Goal: Task Accomplishment & Management: Complete application form

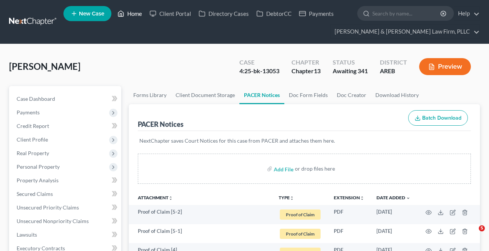
click at [136, 11] on link "Home" at bounding box center [130, 14] width 32 height 14
click at [135, 11] on link "Home" at bounding box center [130, 14] width 32 height 14
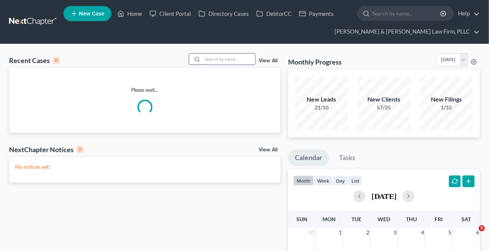
click at [233, 57] on input "search" at bounding box center [229, 59] width 53 height 11
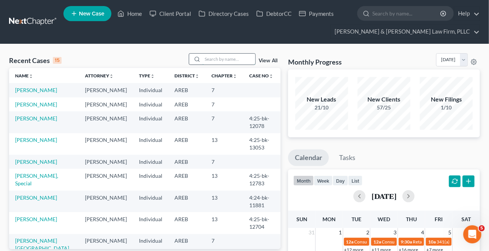
click at [220, 60] on input "search" at bounding box center [229, 59] width 53 height 11
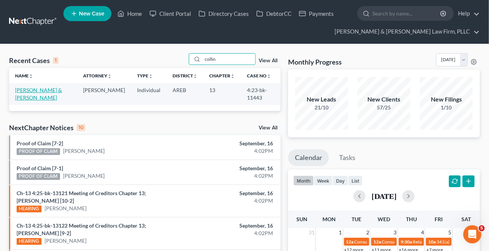
type input "collin"
click at [45, 92] on link "[PERSON_NAME] & [PERSON_NAME]" at bounding box center [38, 94] width 47 height 14
select select "6"
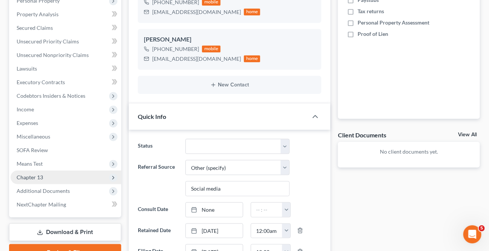
scroll to position [206, 0]
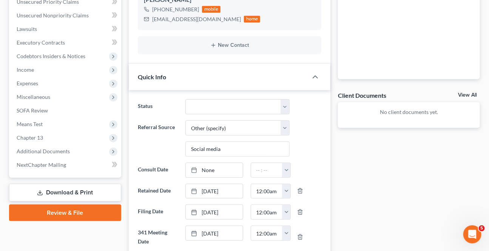
click at [47, 195] on link "Download & Print" at bounding box center [65, 193] width 112 height 18
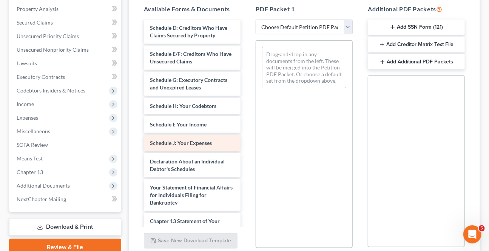
scroll to position [103, 0]
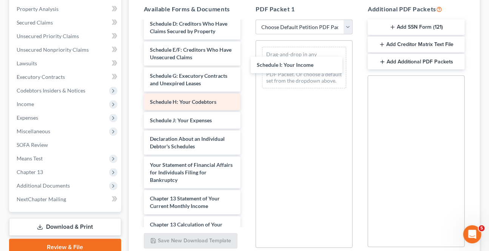
drag, startPoint x: 173, startPoint y: 110, endPoint x: 186, endPoint y: 94, distance: 20.1
click at [247, 31] on div "Schedule I: Your Income Voluntary Petition for Individuals Filing for Bankruptc…" at bounding box center [192, 128] width 109 height 419
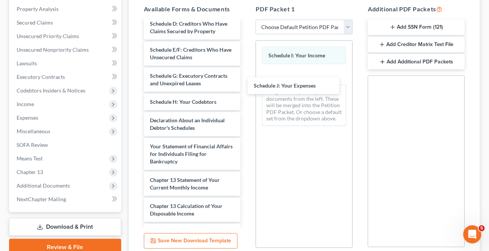
drag, startPoint x: 176, startPoint y: 113, endPoint x: 474, endPoint y: 144, distance: 299.6
click at [247, 66] on div "Schedule J: Your Expenses Voluntary Petition for Individuals Filing for Bankrup…" at bounding box center [192, 119] width 109 height 400
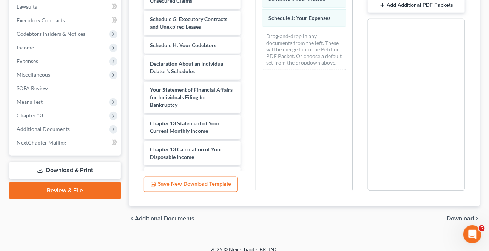
click at [457, 216] on span "Download" at bounding box center [460, 219] width 27 height 6
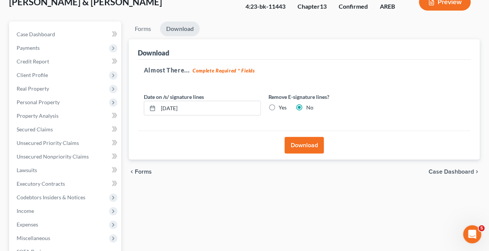
scroll to position [0, 0]
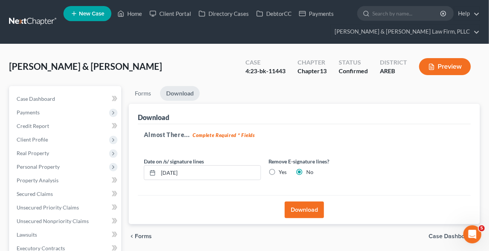
click at [306, 205] on button "Download" at bounding box center [304, 210] width 39 height 17
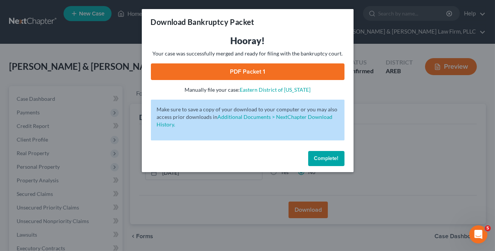
click at [243, 73] on link "PDF Packet 1" at bounding box center [247, 71] width 193 height 17
drag, startPoint x: 315, startPoint y: 150, endPoint x: 303, endPoint y: 159, distance: 14.8
click at [315, 150] on div "Complete!" at bounding box center [248, 160] width 212 height 24
click at [315, 157] on span "Complete!" at bounding box center [326, 158] width 24 height 6
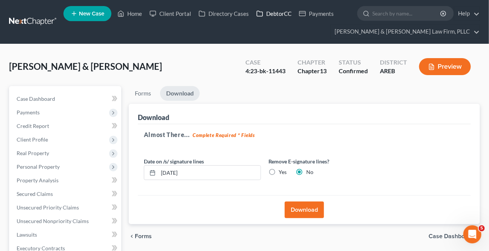
click at [285, 13] on link "DebtorCC" at bounding box center [274, 14] width 43 height 14
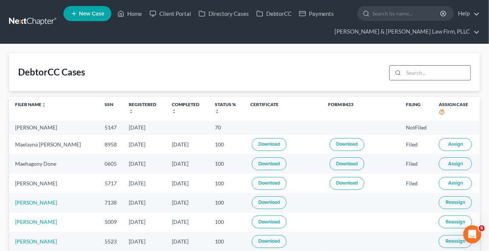
click at [410, 73] on input "search" at bounding box center [437, 73] width 67 height 14
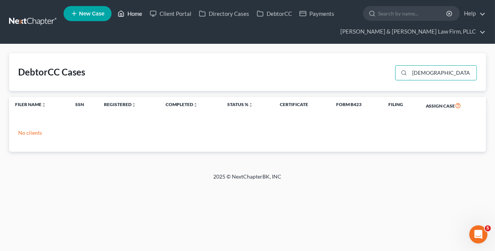
type input "[DEMOGRAPHIC_DATA]"
click at [128, 12] on link "Home" at bounding box center [130, 14] width 32 height 14
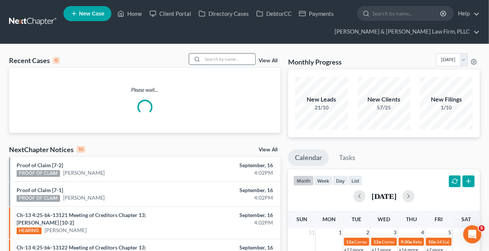
click at [211, 59] on input "search" at bounding box center [229, 59] width 53 height 11
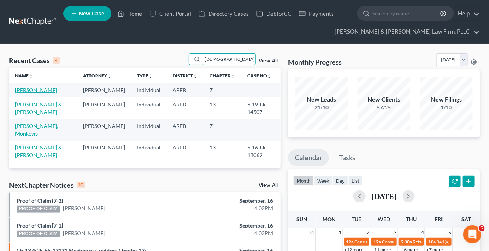
type input "[DEMOGRAPHIC_DATA]"
click at [40, 88] on link "[PERSON_NAME]" at bounding box center [36, 90] width 42 height 6
select select "6"
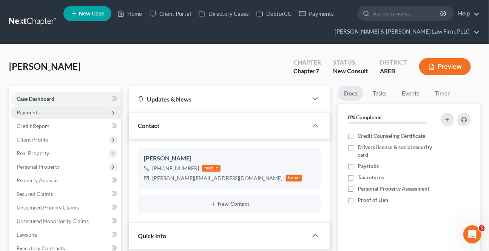
click at [28, 110] on span "Payments" at bounding box center [28, 112] width 23 height 6
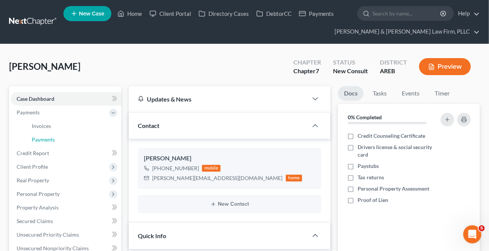
drag, startPoint x: 51, startPoint y: 135, endPoint x: 0, endPoint y: 127, distance: 51.2
click at [51, 135] on link "Payments" at bounding box center [74, 140] width 96 height 14
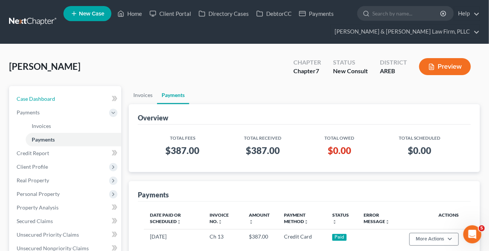
click at [67, 99] on link "Case Dashboard" at bounding box center [66, 99] width 111 height 14
select select "6"
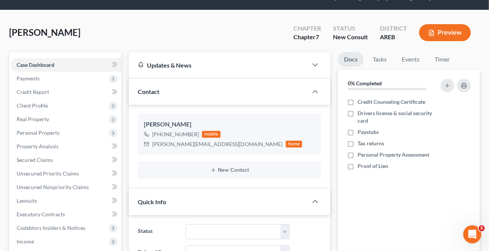
scroll to position [137, 0]
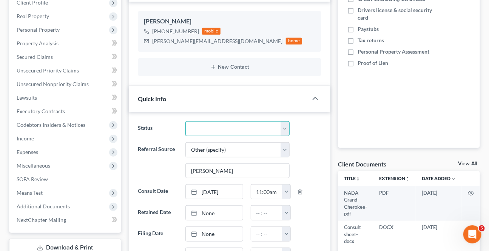
drag, startPoint x: 210, startPoint y: 130, endPoint x: 210, endPoint y: 135, distance: 4.5
click at [210, 130] on select "Awaiting 341 Chapter 7 - Attended Meeting Confirmed Discharged Dismissed New Co…" at bounding box center [238, 128] width 104 height 15
select select "8"
click at [186, 121] on select "Awaiting 341 Chapter 7 - Attended Meeting Confirmed Discharged Dismissed New Co…" at bounding box center [238, 128] width 104 height 15
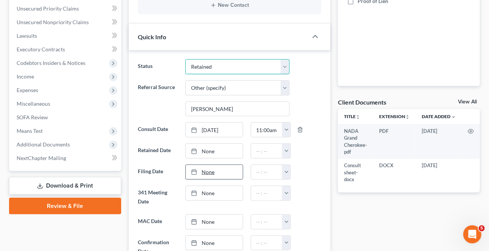
scroll to position [206, 0]
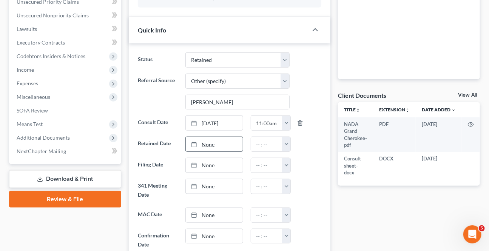
type input "[DATE]"
click at [203, 144] on link "None" at bounding box center [214, 144] width 57 height 14
click at [283, 144] on button "button" at bounding box center [286, 144] width 8 height 14
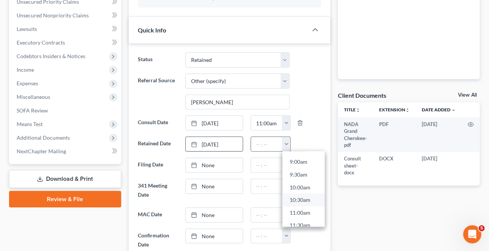
scroll to position [240, 0]
click at [300, 189] on link "10:30am" at bounding box center [304, 187] width 42 height 13
type input "10:30am"
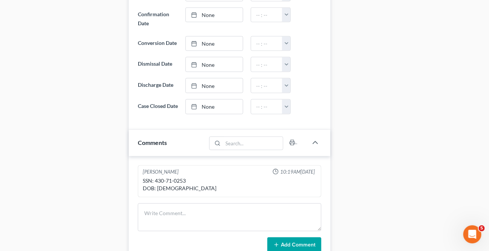
scroll to position [446, 0]
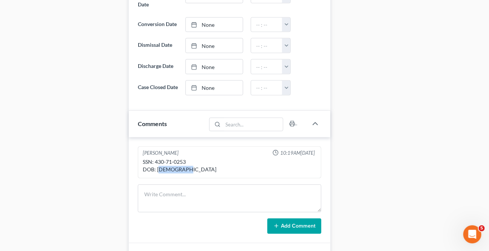
drag, startPoint x: 181, startPoint y: 172, endPoint x: 158, endPoint y: 184, distance: 26.5
click at [158, 179] on div "[PERSON_NAME] 10:19AM[DATE] SSN: 430-71-0253 DOB: [DEMOGRAPHIC_DATA]" at bounding box center [230, 163] width 184 height 32
copy div "[DATE]"
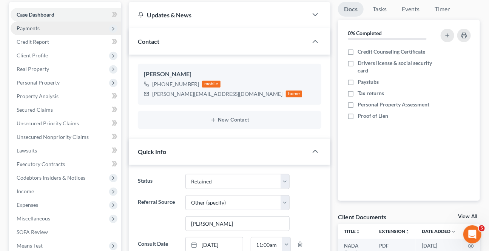
scroll to position [68, 0]
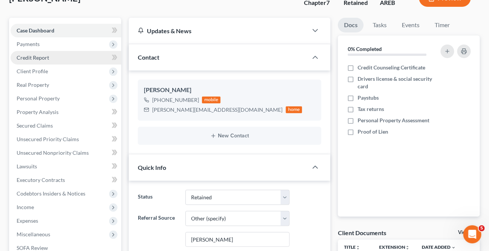
click at [40, 54] on span "Credit Report" at bounding box center [33, 57] width 32 height 6
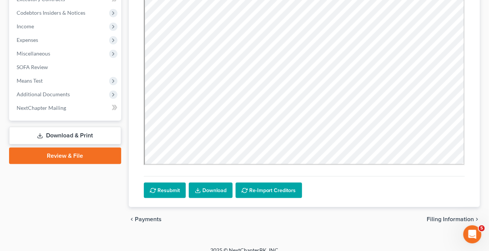
scroll to position [258, 0]
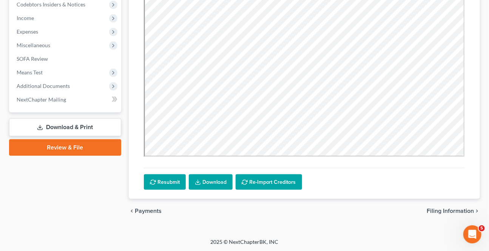
click at [439, 209] on span "Filing Information" at bounding box center [450, 211] width 47 height 6
select select "1"
select select "0"
select select "5"
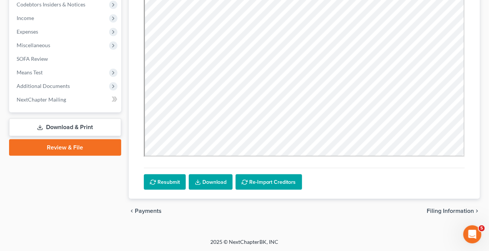
select select "2"
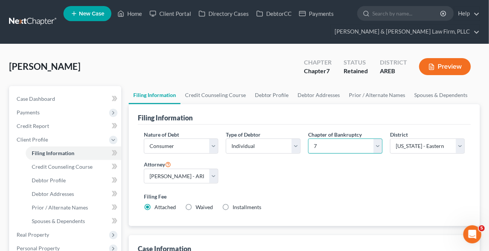
click at [340, 141] on select "Select 7 11 12 13" at bounding box center [345, 146] width 75 height 15
select select "3"
click at [308, 139] on select "Select 7 11 12 13" at bounding box center [345, 146] width 75 height 15
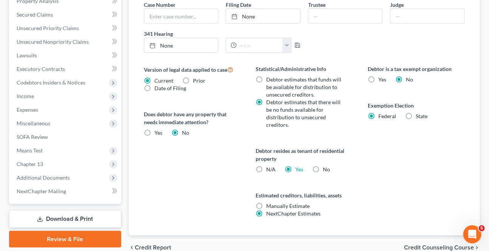
scroll to position [297, 0]
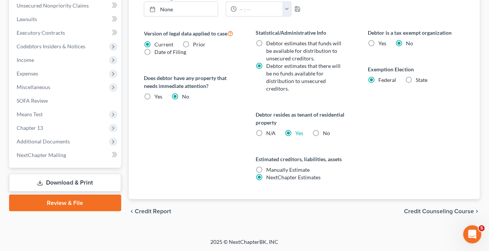
click at [435, 211] on span "Credit Counseling Course" at bounding box center [439, 212] width 70 height 6
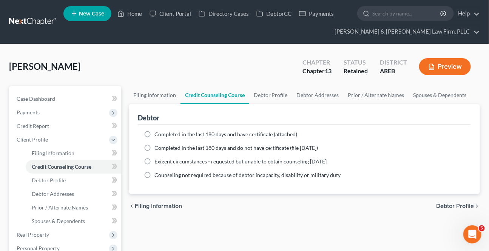
click at [442, 207] on span "Debtor Profile" at bounding box center [455, 206] width 38 height 6
select select "0"
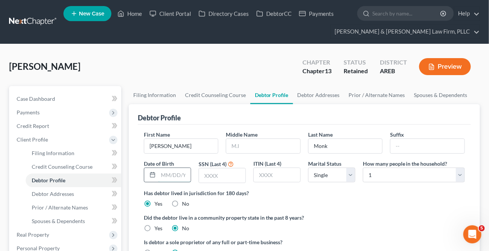
drag, startPoint x: 168, startPoint y: 174, endPoint x: 171, endPoint y: 178, distance: 4.5
click at [168, 174] on input "text" at bounding box center [174, 175] width 32 height 14
paste input "[DATE]"
type input "[DATE]"
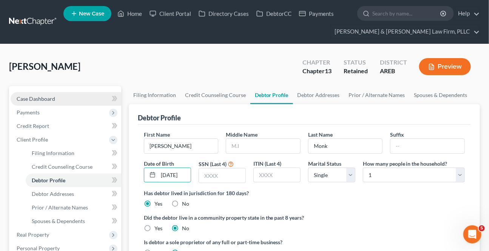
click at [39, 101] on span "Case Dashboard" at bounding box center [36, 99] width 39 height 6
select select "6"
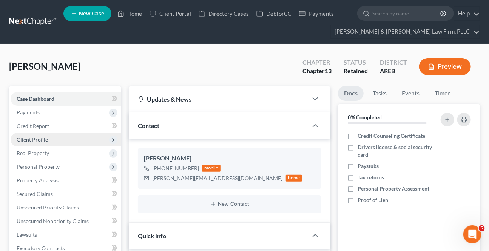
click at [42, 141] on span "Client Profile" at bounding box center [32, 139] width 31 height 6
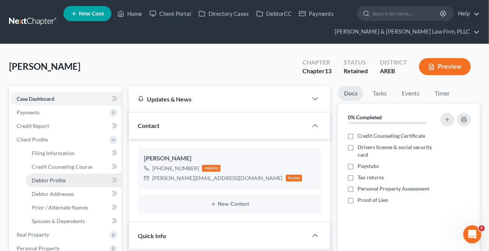
click at [53, 177] on span "Debtor Profile" at bounding box center [49, 180] width 34 height 6
select select "0"
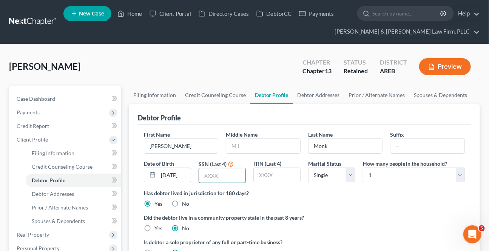
drag, startPoint x: 214, startPoint y: 175, endPoint x: 237, endPoint y: 178, distance: 23.7
click at [215, 175] on input "text" at bounding box center [222, 176] width 46 height 14
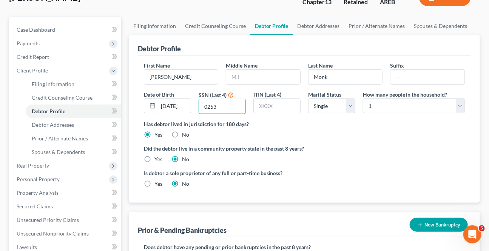
scroll to position [240, 0]
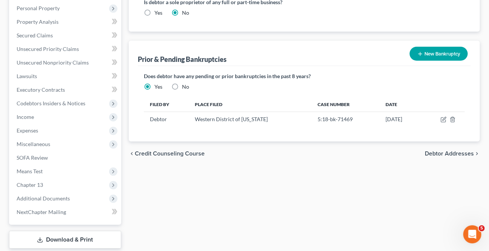
type input "0253"
click at [450, 155] on span "Debtor Addresses" at bounding box center [449, 154] width 49 height 6
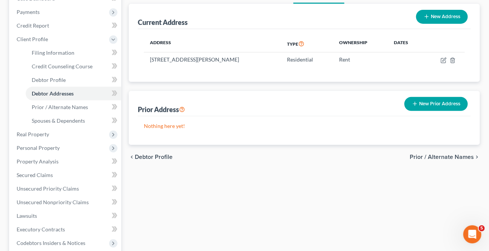
scroll to position [103, 0]
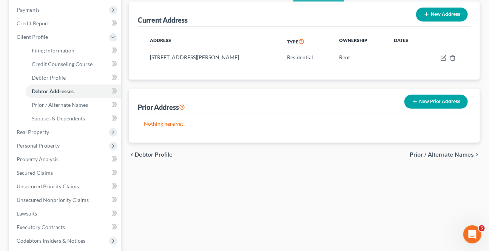
click at [453, 155] on span "Prior / Alternate Names" at bounding box center [442, 155] width 64 height 6
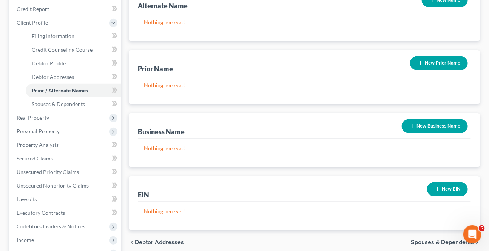
scroll to position [137, 0]
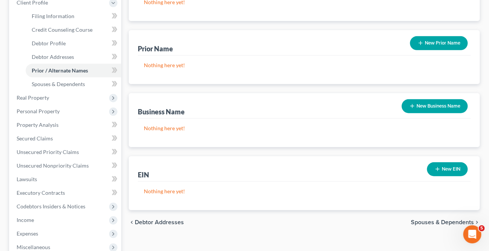
click at [439, 223] on span "Spouses & Dependents" at bounding box center [442, 223] width 63 height 6
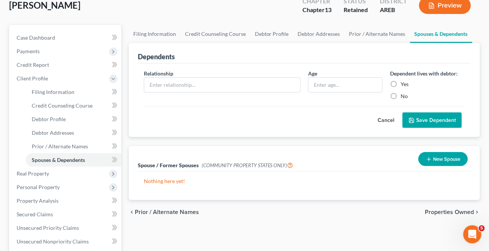
scroll to position [103, 0]
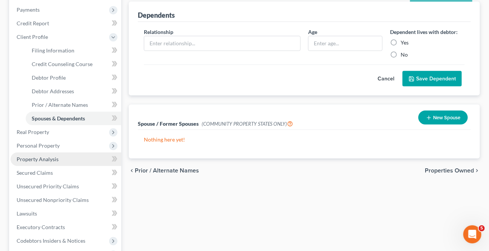
drag, startPoint x: 445, startPoint y: 167, endPoint x: 30, endPoint y: 153, distance: 415.1
click at [445, 168] on span "Properties Owned" at bounding box center [449, 171] width 49 height 6
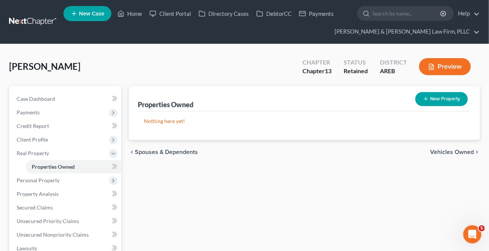
click at [456, 152] on span "Vehicles Owned" at bounding box center [452, 152] width 44 height 6
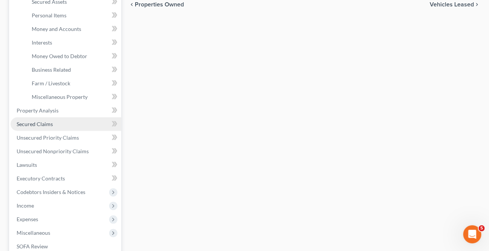
drag, startPoint x: 38, startPoint y: 118, endPoint x: 61, endPoint y: 118, distance: 22.7
click at [38, 119] on link "Secured Claims" at bounding box center [66, 125] width 111 height 14
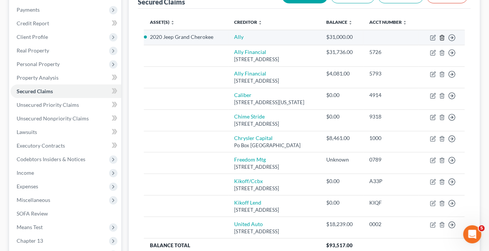
click at [441, 41] on icon "button" at bounding box center [442, 38] width 6 height 6
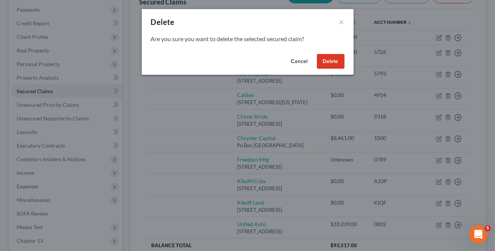
click at [339, 59] on button "Delete" at bounding box center [331, 61] width 28 height 15
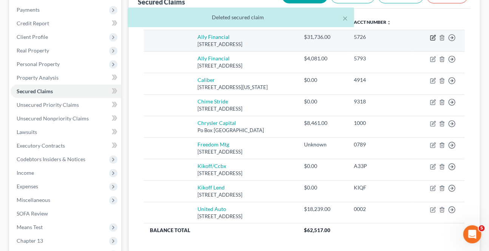
click at [435, 39] on icon "button" at bounding box center [433, 38] width 6 height 6
select select "23"
select select "0"
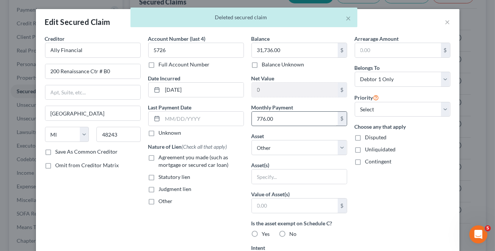
click at [159, 158] on label "Agreement you made (such as mortgage or secured car loan)" at bounding box center [201, 161] width 85 height 15
click at [162, 158] on input "Agreement you made (such as mortgage or secured car loan)" at bounding box center [164, 156] width 5 height 5
checkbox input "true"
click at [298, 117] on input "776.00" at bounding box center [295, 119] width 86 height 14
click at [291, 120] on input "776.00" at bounding box center [295, 119] width 86 height 14
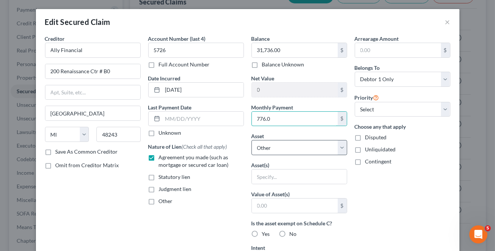
type input "776.0"
click at [289, 150] on select "Select Other Multiple Assets Chase (Checking Account) - $null Navy FCU (Checkin…" at bounding box center [299, 147] width 96 height 15
select select "9"
click at [251, 140] on select "Select Other Multiple Assets Chase (Checking Account) - $null Navy FCU (Checkin…" at bounding box center [299, 147] width 96 height 15
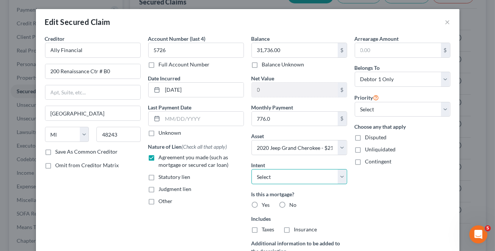
click at [277, 173] on select "Select Surrender Redeem Reaffirm Avoid Other" at bounding box center [299, 176] width 96 height 15
select select "2"
click at [251, 169] on select "Select Surrender Redeem Reaffirm Avoid Other" at bounding box center [299, 176] width 96 height 15
click at [289, 206] on label "No" at bounding box center [292, 205] width 7 height 8
click at [292, 206] on input "No" at bounding box center [294, 203] width 5 height 5
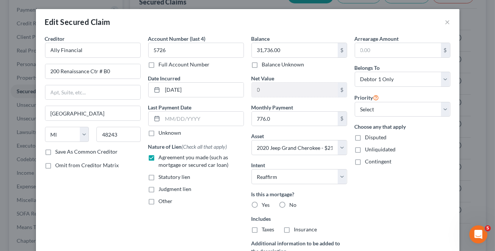
radio input "true"
click at [289, 228] on label "No" at bounding box center [292, 230] width 7 height 8
click at [292, 228] on input "No" at bounding box center [294, 228] width 5 height 5
radio input "true"
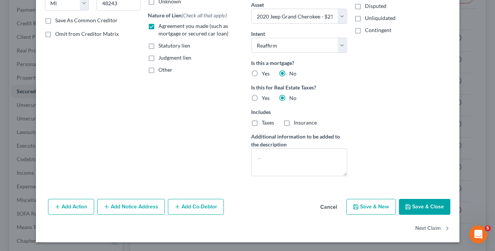
click at [415, 203] on button "Save & Close" at bounding box center [424, 207] width 51 height 16
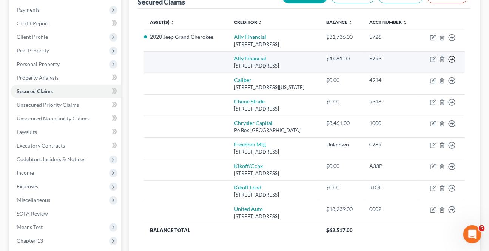
click at [455, 63] on icon "button" at bounding box center [452, 60] width 8 height 8
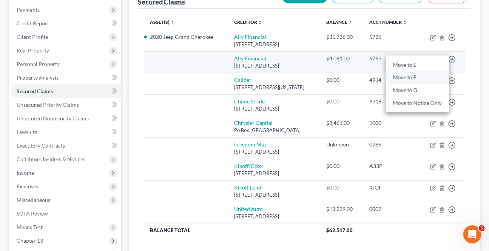
drag, startPoint x: 425, startPoint y: 83, endPoint x: 441, endPoint y: 76, distance: 17.2
click at [425, 83] on link "Move to F" at bounding box center [417, 77] width 63 height 13
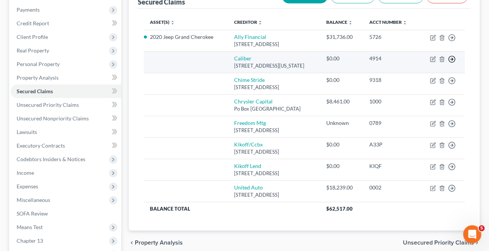
click at [451, 63] on icon "button" at bounding box center [452, 60] width 8 height 8
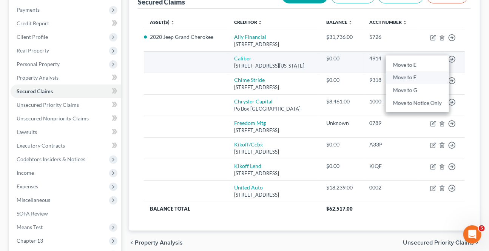
click at [425, 79] on link "Move to F" at bounding box center [417, 77] width 63 height 13
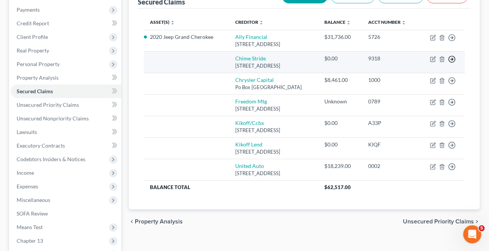
click at [450, 63] on icon "button" at bounding box center [452, 60] width 8 height 8
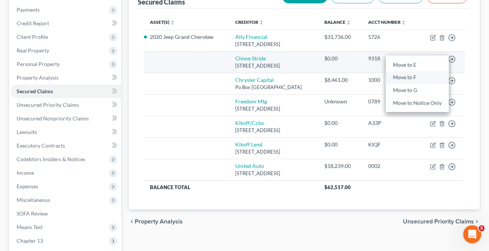
click at [426, 80] on link "Move to F" at bounding box center [417, 77] width 63 height 13
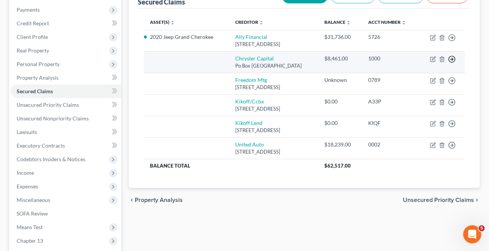
click at [451, 63] on icon "button" at bounding box center [452, 60] width 8 height 8
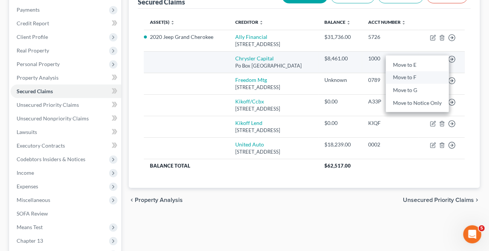
drag, startPoint x: 429, startPoint y: 80, endPoint x: 440, endPoint y: 76, distance: 11.4
click at [429, 80] on link "Move to F" at bounding box center [417, 77] width 63 height 13
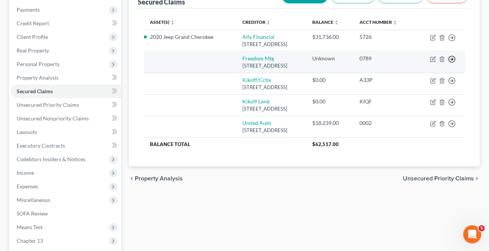
click at [453, 63] on icon "button" at bounding box center [452, 60] width 8 height 8
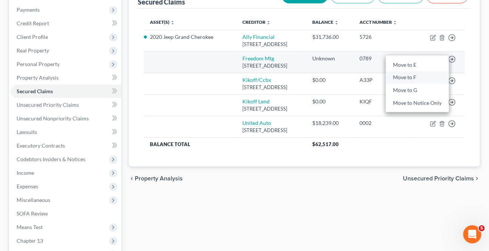
click at [428, 84] on link "Move to F" at bounding box center [417, 77] width 63 height 13
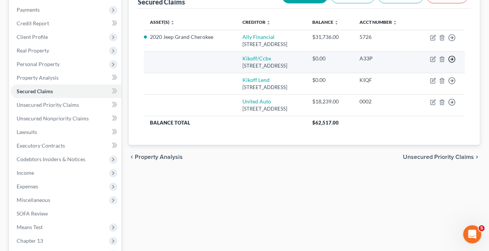
click at [452, 59] on line "button" at bounding box center [452, 59] width 3 height 0
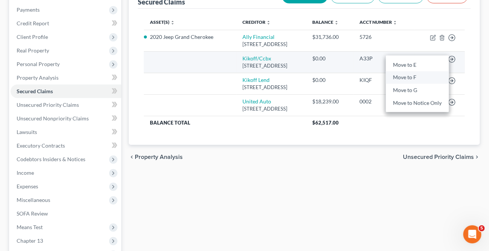
click at [427, 83] on link "Move to F" at bounding box center [417, 77] width 63 height 13
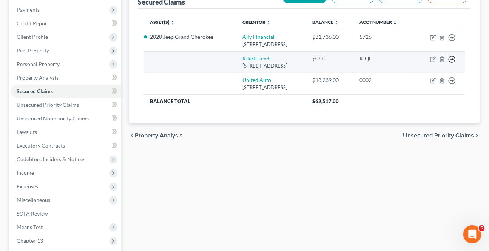
click at [450, 63] on icon "button" at bounding box center [452, 60] width 8 height 8
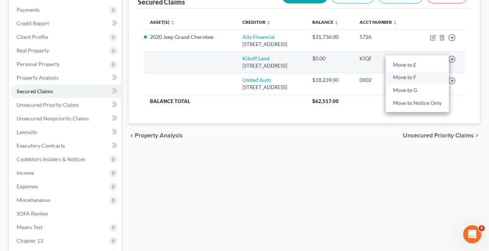
click at [421, 82] on link "Move to F" at bounding box center [417, 77] width 63 height 13
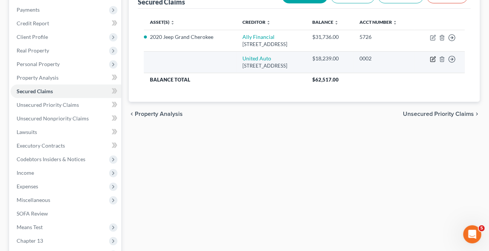
click at [435, 62] on icon "button" at bounding box center [433, 59] width 6 height 6
select select "4"
select select "0"
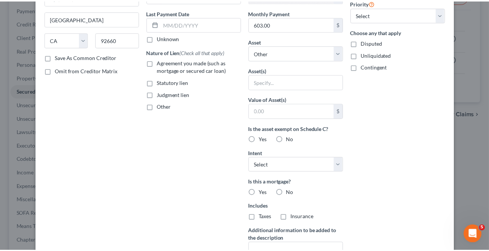
scroll to position [189, 0]
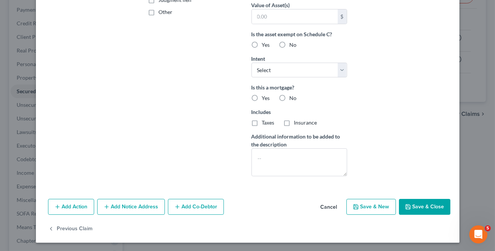
click at [334, 203] on button "Cancel" at bounding box center [328, 207] width 29 height 15
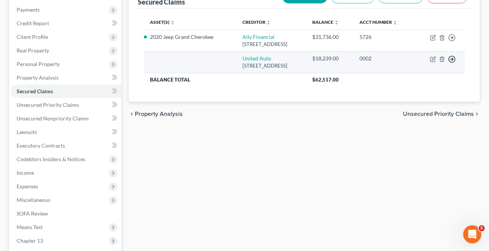
click at [452, 63] on icon "button" at bounding box center [452, 60] width 8 height 8
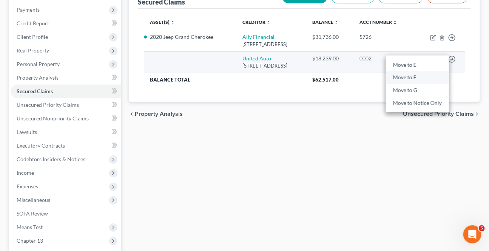
click at [418, 80] on link "Move to F" at bounding box center [417, 77] width 63 height 13
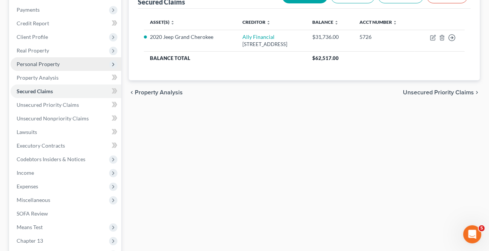
click at [45, 61] on span "Personal Property" at bounding box center [38, 64] width 43 height 6
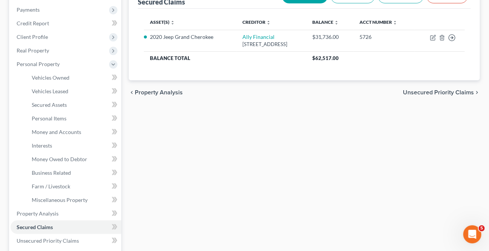
scroll to position [34, 0]
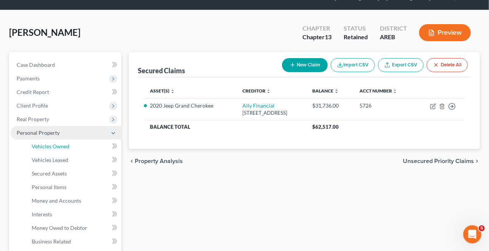
drag, startPoint x: 48, startPoint y: 145, endPoint x: 48, endPoint y: 132, distance: 12.5
click at [48, 144] on span "Vehicles Owned" at bounding box center [51, 146] width 38 height 6
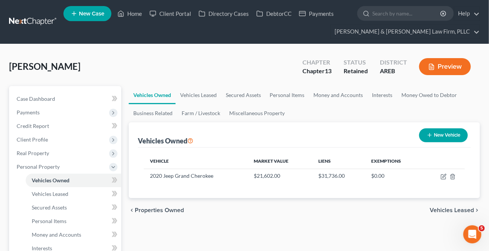
click at [456, 209] on span "Vehicles Leased" at bounding box center [452, 210] width 44 height 6
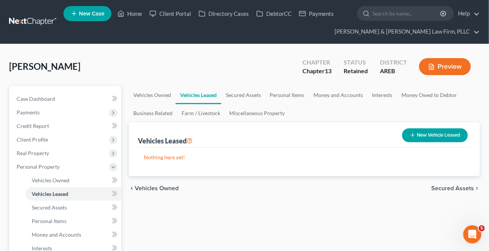
click at [458, 192] on div "chevron_left Vehicles Owned Secured Assets chevron_right" at bounding box center [304, 188] width 351 height 24
click at [458, 189] on span "Secured Assets" at bounding box center [452, 189] width 43 height 6
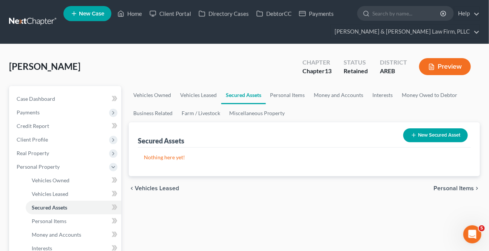
click at [458, 189] on span "Personal Items" at bounding box center [454, 189] width 40 height 6
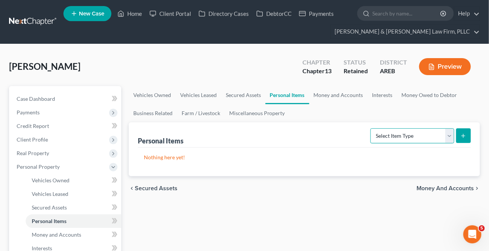
drag, startPoint x: 438, startPoint y: 133, endPoint x: 409, endPoint y: 141, distance: 30.3
click at [438, 133] on select "Select Item Type Clothing Collectibles Of Value Electronics Firearms Household …" at bounding box center [413, 135] width 84 height 15
select select "clothing"
click at [372, 128] on select "Select Item Type Clothing Collectibles Of Value Electronics Firearms Household …" at bounding box center [413, 135] width 84 height 15
click at [464, 136] on line "submit" at bounding box center [464, 135] width 0 height 3
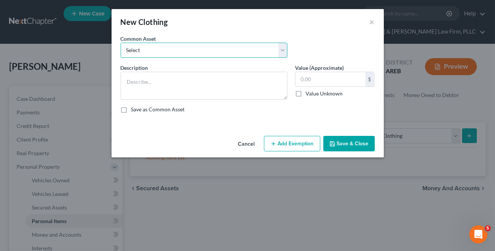
click at [159, 53] on select "Select Clothing" at bounding box center [204, 50] width 167 height 15
select select "0"
click at [121, 43] on select "Select Clothing" at bounding box center [204, 50] width 167 height 15
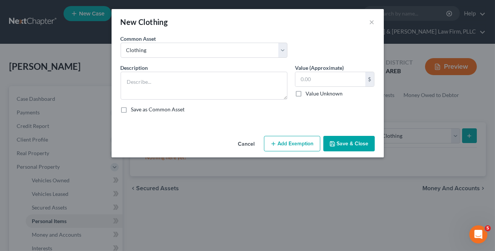
click at [346, 143] on button "Save & Close" at bounding box center [348, 144] width 51 height 16
type textarea "Clothing"
type input "0"
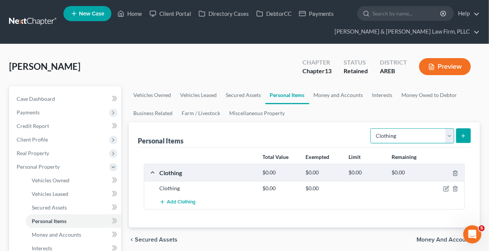
drag, startPoint x: 447, startPoint y: 135, endPoint x: 431, endPoint y: 142, distance: 18.0
click at [447, 135] on select "Select Item Type Clothing Collectibles Of Value Electronics Firearms Household …" at bounding box center [413, 135] width 84 height 15
select select "electronics"
click at [372, 128] on select "Select Item Type Clothing Collectibles Of Value Electronics Firearms Household …" at bounding box center [413, 135] width 84 height 15
click at [457, 137] on button "submit" at bounding box center [463, 135] width 15 height 15
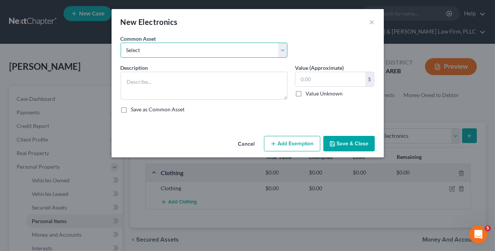
click at [180, 49] on select "Select Household electronics" at bounding box center [204, 50] width 167 height 15
select select "0"
click at [121, 43] on select "Select Household electronics" at bounding box center [204, 50] width 167 height 15
type textarea "Household electronics"
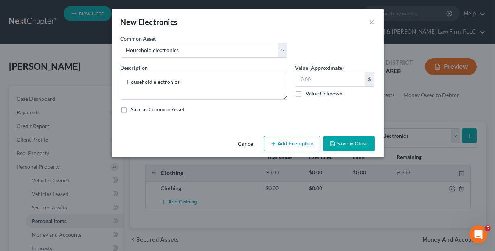
click at [357, 139] on button "Save & Close" at bounding box center [348, 144] width 51 height 16
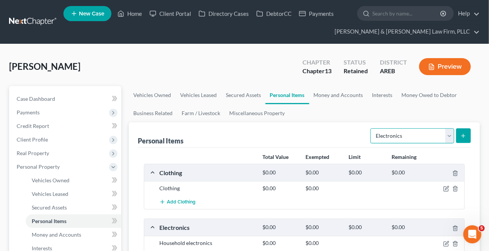
click at [428, 140] on select "Select Item Type Clothing Collectibles Of Value Electronics Firearms Household …" at bounding box center [413, 135] width 84 height 15
select select "household_goods"
click at [372, 128] on select "Select Item Type Clothing Collectibles Of Value Electronics Firearms Household …" at bounding box center [413, 135] width 84 height 15
click at [461, 136] on icon "submit" at bounding box center [464, 136] width 6 height 6
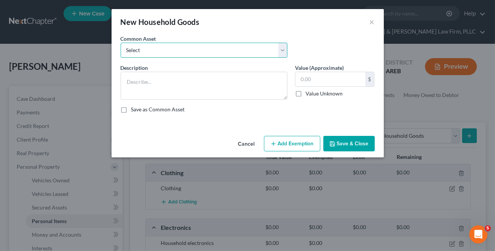
drag, startPoint x: 160, startPoint y: 52, endPoint x: 158, endPoint y: 57, distance: 5.4
click at [159, 51] on select "Select Household goods and furnishings" at bounding box center [204, 50] width 167 height 15
select select "0"
click at [121, 43] on select "Select Household goods and furnishings" at bounding box center [204, 50] width 167 height 15
type textarea "Household goods and furnishings"
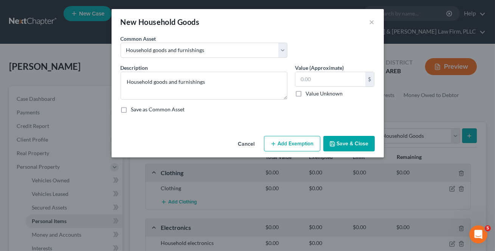
drag, startPoint x: 356, startPoint y: 142, endPoint x: 446, endPoint y: 149, distance: 89.8
click at [356, 142] on button "Save & Close" at bounding box center [348, 144] width 51 height 16
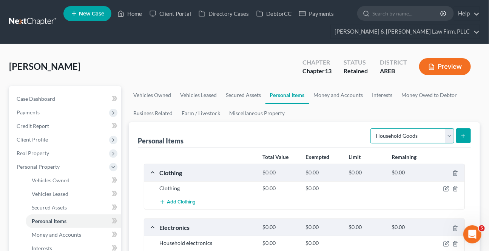
click at [448, 137] on select "Select Item Type Clothing Collectibles Of Value Electronics Firearms Household …" at bounding box center [413, 135] width 84 height 15
select select "jewelry"
click at [372, 128] on select "Select Item Type Clothing Collectibles Of Value Electronics Firearms Household …" at bounding box center [413, 135] width 84 height 15
click at [465, 135] on icon "submit" at bounding box center [464, 136] width 6 height 6
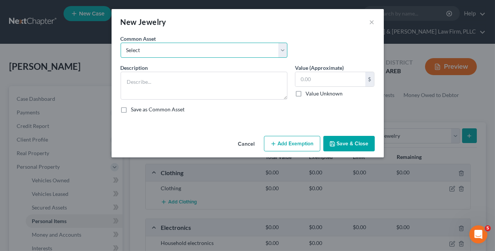
drag, startPoint x: 173, startPoint y: 50, endPoint x: 169, endPoint y: 57, distance: 7.3
click at [173, 51] on select "Select Jewelry" at bounding box center [204, 50] width 167 height 15
select select "0"
click at [121, 43] on select "Select Jewelry" at bounding box center [204, 50] width 167 height 15
type textarea "Jewelry"
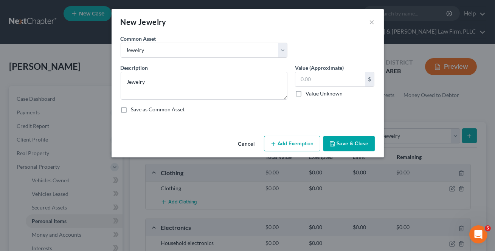
click at [353, 146] on button "Save & Close" at bounding box center [348, 144] width 51 height 16
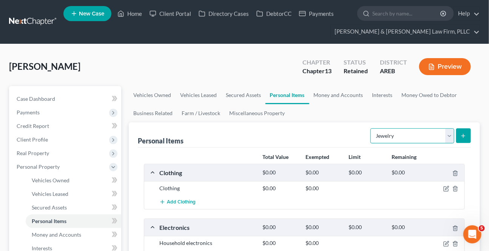
click at [448, 141] on select "Select Item Type Clothing Collectibles Of Value Electronics Firearms Household …" at bounding box center [413, 135] width 84 height 15
select select "firearms"
click at [372, 128] on select "Select Item Type Clothing Collectibles Of Value Electronics Firearms Household …" at bounding box center [413, 135] width 84 height 15
click at [461, 135] on icon "submit" at bounding box center [464, 136] width 6 height 6
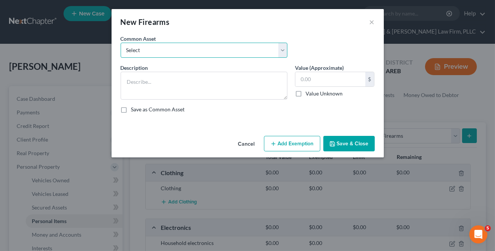
drag, startPoint x: 138, startPoint y: 51, endPoint x: 140, endPoint y: 57, distance: 6.1
click at [138, 51] on select "Select Firearms, ammunition, & related equipment" at bounding box center [204, 50] width 167 height 15
select select "0"
click at [121, 43] on select "Select Firearms, ammunition, & related equipment" at bounding box center [204, 50] width 167 height 15
type textarea "Firearms, ammunition, & related equipment"
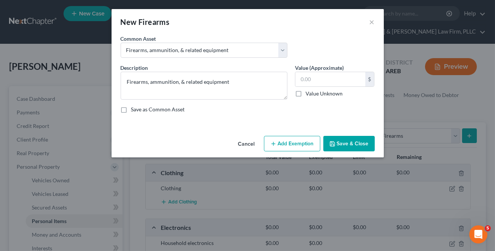
click at [340, 145] on button "Save & Close" at bounding box center [348, 144] width 51 height 16
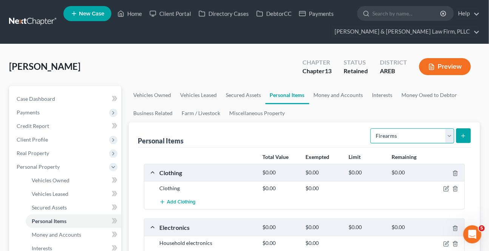
click at [453, 136] on select "Select Item Type Clothing Collectibles Of Value Electronics Firearms Household …" at bounding box center [413, 135] width 84 height 15
select select "pets"
click at [372, 128] on select "Select Item Type Clothing Collectibles Of Value Electronics Firearms Household …" at bounding box center [413, 135] width 84 height 15
click at [465, 138] on icon "submit" at bounding box center [464, 136] width 6 height 6
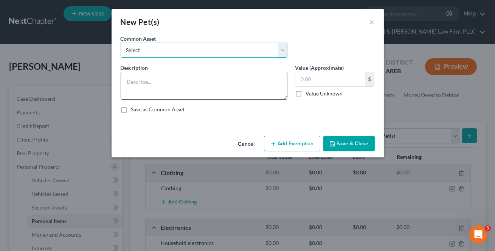
drag, startPoint x: 149, startPoint y: 49, endPoint x: 158, endPoint y: 77, distance: 29.0
click at [149, 49] on select "Select Pet(s)" at bounding box center [204, 50] width 167 height 15
select select "0"
click at [121, 43] on select "Select Pet(s)" at bounding box center [204, 50] width 167 height 15
type textarea "Pet(s)"
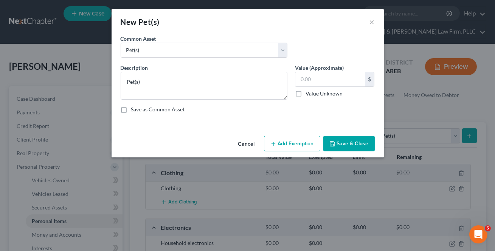
click at [356, 144] on button "Save & Close" at bounding box center [348, 144] width 51 height 16
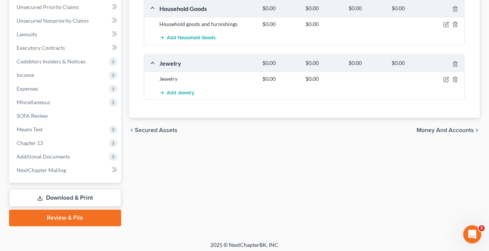
scroll to position [340, 0]
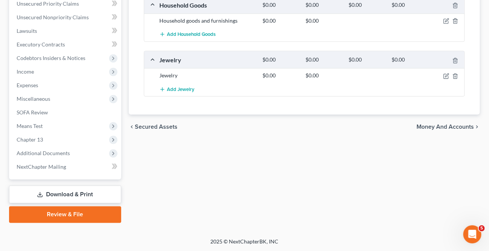
click at [429, 124] on span "Money and Accounts" at bounding box center [445, 127] width 57 height 6
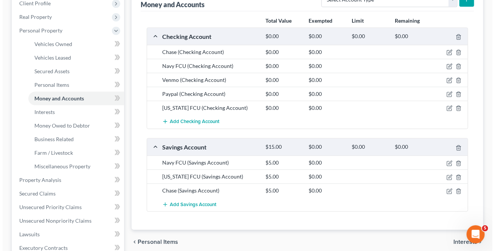
scroll to position [137, 0]
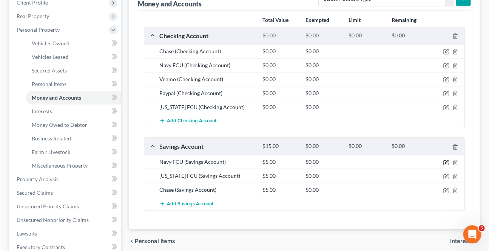
click at [448, 161] on icon "button" at bounding box center [446, 161] width 3 height 3
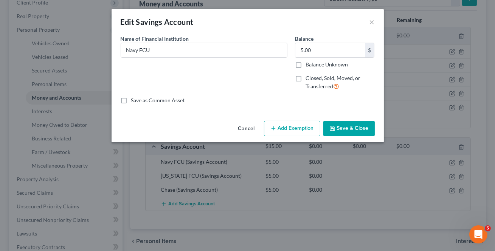
click at [294, 128] on button "Add Exemption" at bounding box center [292, 129] width 56 height 16
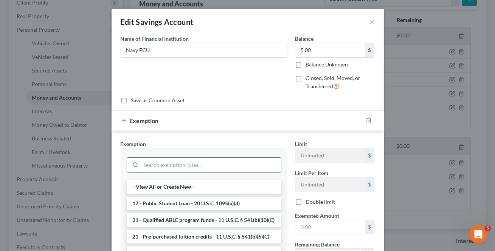
click at [213, 159] on input "search" at bounding box center [211, 165] width 140 height 14
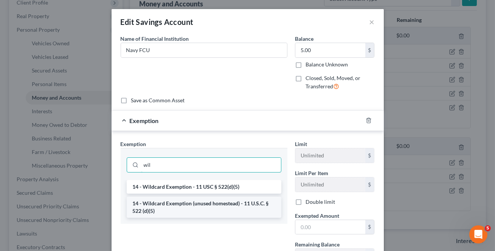
type input "wil"
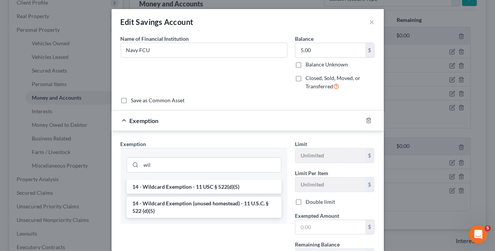
drag, startPoint x: 169, startPoint y: 201, endPoint x: 379, endPoint y: 244, distance: 214.0
click at [169, 201] on li "14 - Wildcard Exemption (unused homestead) - 11 U.S.C. § 522 (d)(5)" at bounding box center [204, 207] width 155 height 21
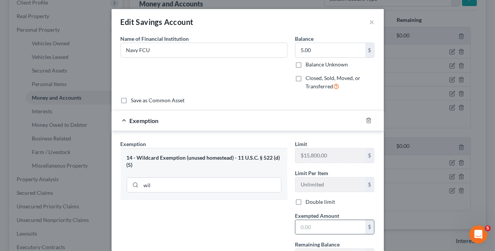
click at [343, 231] on input "text" at bounding box center [330, 227] width 70 height 14
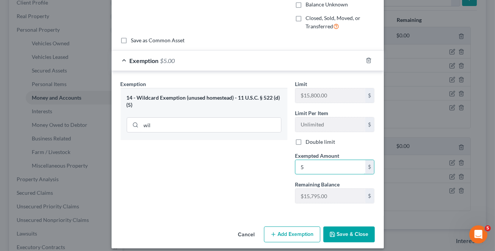
scroll to position [66, 0]
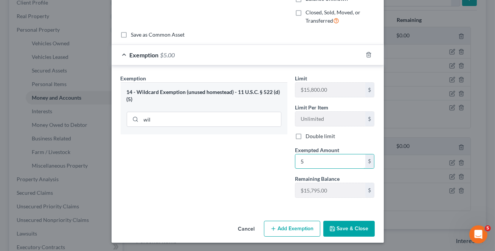
type input "5"
drag, startPoint x: 222, startPoint y: 176, endPoint x: 335, endPoint y: 230, distance: 125.9
click at [235, 185] on div "Exemption Set must be selected for CA. Exemption * 14 - Wildcard Exemption (unu…" at bounding box center [204, 139] width 174 height 130
click at [339, 223] on button "Save & Close" at bounding box center [348, 229] width 51 height 16
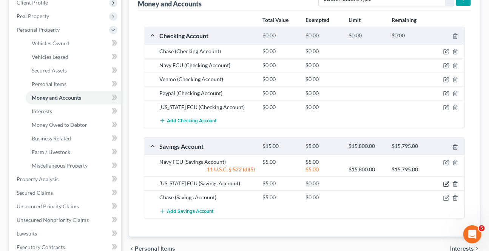
click at [448, 186] on icon "button" at bounding box center [447, 184] width 6 height 6
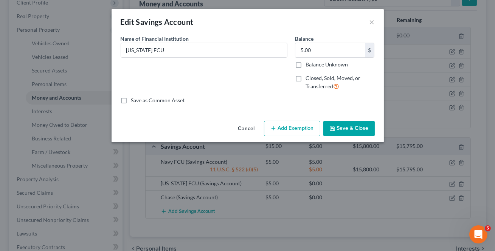
click at [285, 128] on button "Add Exemption" at bounding box center [292, 129] width 56 height 16
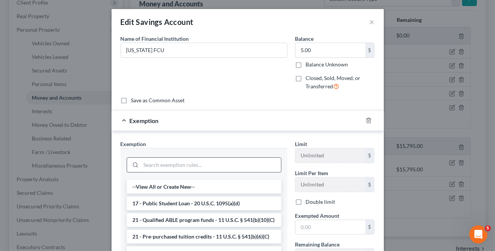
click at [179, 164] on input "search" at bounding box center [211, 165] width 140 height 14
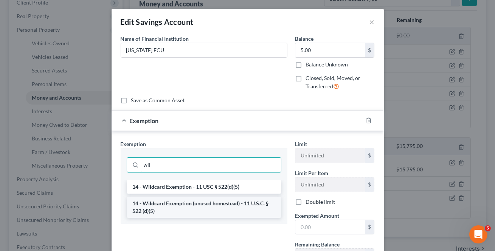
type input "wil"
click at [212, 203] on li "14 - Wildcard Exemption (unused homestead) - 11 U.S.C. § 522 (d)(5)" at bounding box center [204, 207] width 155 height 21
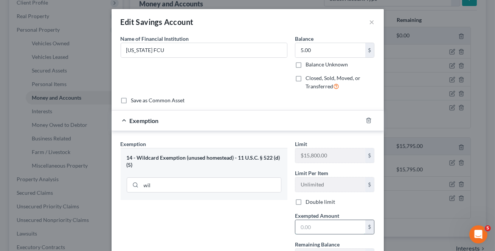
click at [302, 229] on input "text" at bounding box center [330, 227] width 70 height 14
type input "5"
drag, startPoint x: 262, startPoint y: 215, endPoint x: 347, endPoint y: 218, distance: 84.7
click at [262, 214] on div "Exemption Set must be selected for CA. Exemption * 14 - Wildcard Exemption (unu…" at bounding box center [204, 205] width 174 height 130
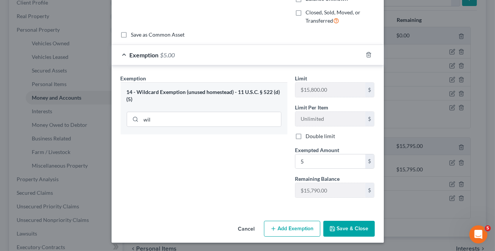
click at [364, 226] on button "Save & Close" at bounding box center [348, 229] width 51 height 16
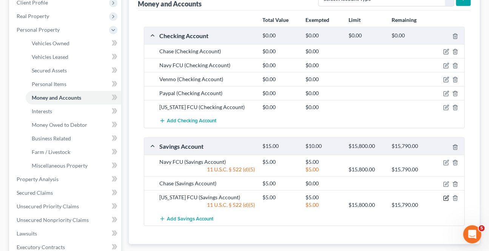
click at [447, 196] on icon "button" at bounding box center [446, 197] width 3 height 3
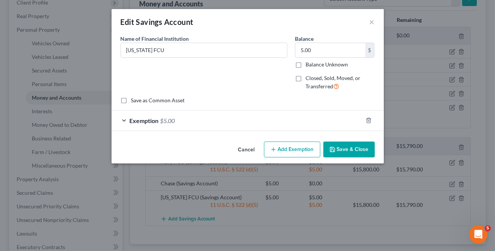
click at [250, 146] on button "Cancel" at bounding box center [246, 149] width 29 height 15
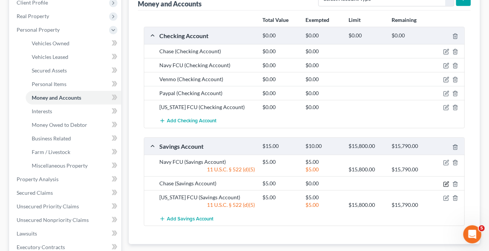
click at [447, 183] on icon "button" at bounding box center [447, 184] width 6 height 6
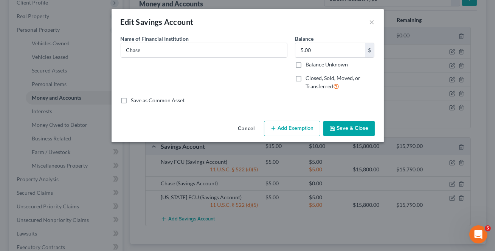
click at [267, 128] on button "Add Exemption" at bounding box center [292, 129] width 56 height 16
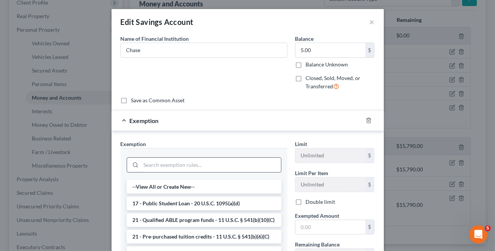
drag, startPoint x: 178, startPoint y: 166, endPoint x: 173, endPoint y: 165, distance: 5.0
click at [178, 166] on input "search" at bounding box center [211, 165] width 140 height 14
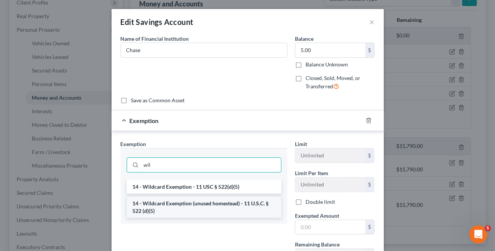
type input "wil"
click at [196, 204] on li "14 - Wildcard Exemption (unused homestead) - 11 U.S.C. § 522 (d)(5)" at bounding box center [204, 207] width 155 height 21
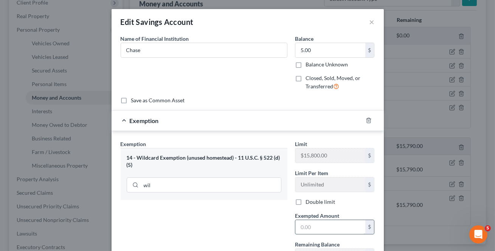
click at [327, 227] on input "text" at bounding box center [330, 227] width 70 height 14
type input "5"
drag, startPoint x: 247, startPoint y: 215, endPoint x: 345, endPoint y: 229, distance: 99.3
click at [247, 215] on div "Exemption Set must be selected for CA. Exemption * 14 - Wildcard Exemption (unu…" at bounding box center [204, 205] width 174 height 130
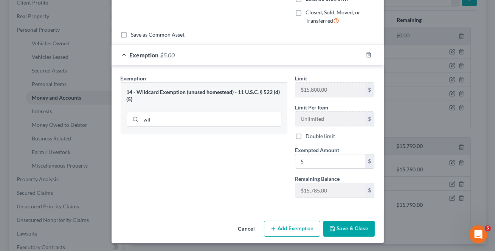
drag, startPoint x: 363, startPoint y: 229, endPoint x: 353, endPoint y: 232, distance: 10.6
click at [362, 229] on button "Save & Close" at bounding box center [348, 229] width 51 height 16
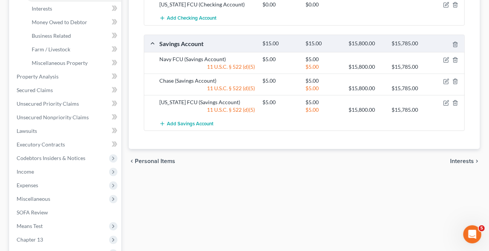
scroll to position [240, 0]
click at [455, 158] on span "Interests" at bounding box center [462, 161] width 24 height 6
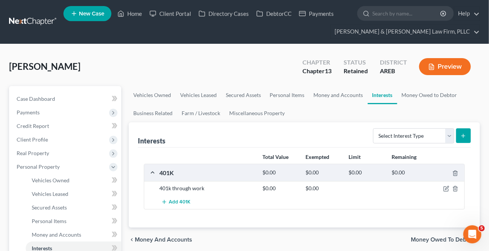
click at [441, 237] on span "Money Owed to Debtor" at bounding box center [442, 240] width 63 height 6
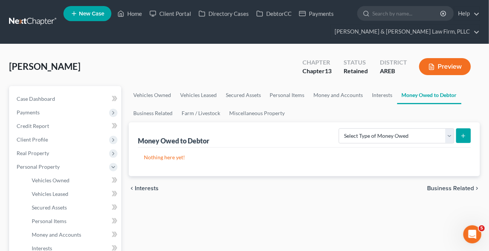
click at [450, 189] on span "Business Related" at bounding box center [450, 189] width 47 height 6
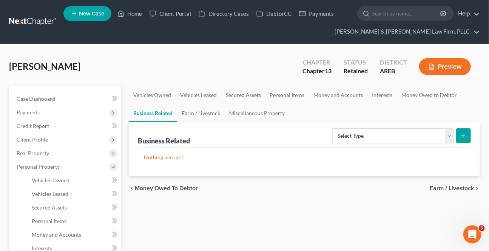
click at [450, 189] on span "Farm / Livestock" at bounding box center [452, 189] width 44 height 6
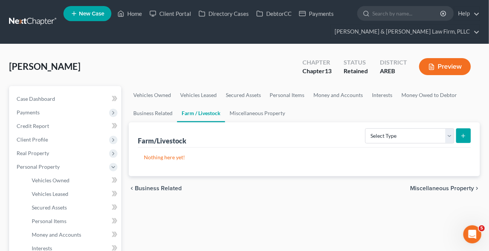
click at [449, 189] on span "Miscellaneous Property" at bounding box center [442, 189] width 64 height 6
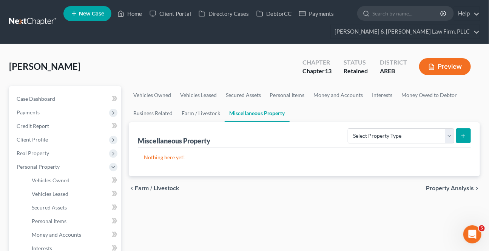
click at [448, 189] on span "Property Analysis" at bounding box center [450, 189] width 48 height 6
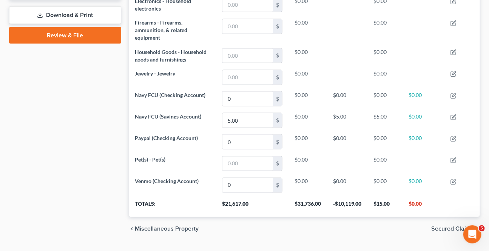
scroll to position [401, 0]
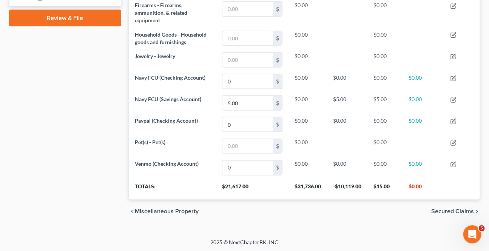
click at [448, 210] on span "Secured Claims" at bounding box center [452, 212] width 43 height 6
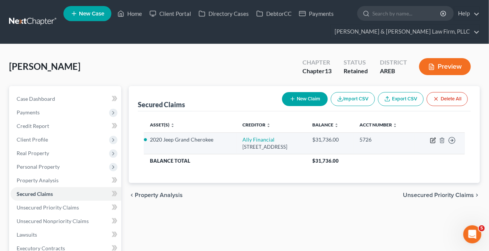
click at [436, 141] on icon "button" at bounding box center [433, 141] width 6 height 6
select select "23"
select select "14"
select select "2"
select select "0"
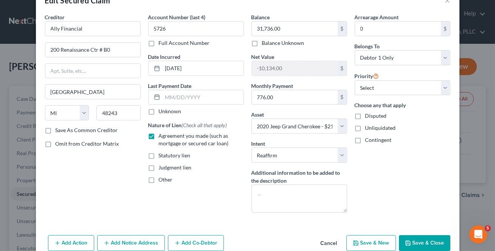
scroll to position [42, 0]
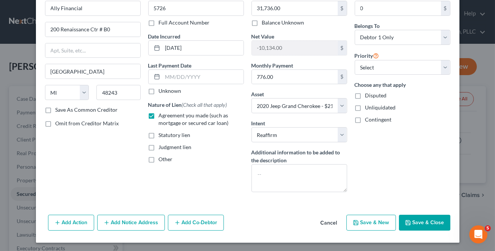
click at [427, 224] on button "Save & Close" at bounding box center [424, 223] width 51 height 16
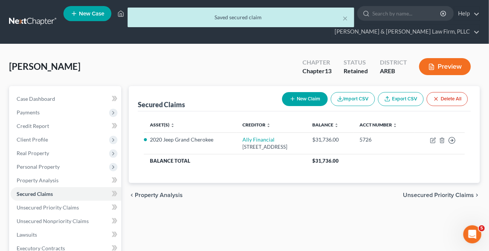
click at [419, 195] on span "Unsecured Priority Claims" at bounding box center [438, 195] width 71 height 6
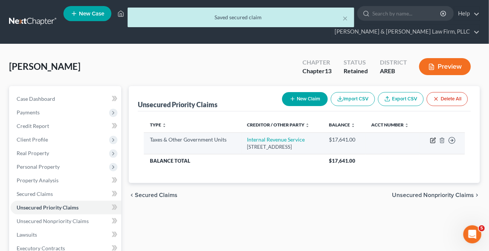
click at [434, 141] on icon "button" at bounding box center [433, 141] width 6 height 6
select select "0"
select select "39"
select select "0"
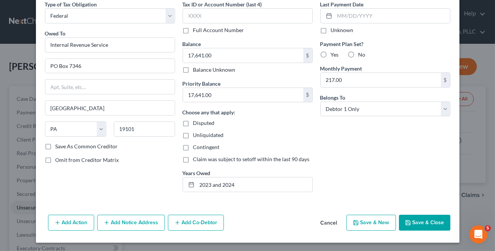
scroll to position [35, 0]
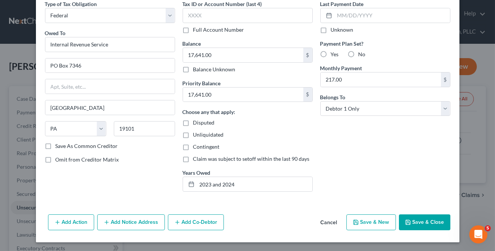
drag, startPoint x: 428, startPoint y: 219, endPoint x: 128, endPoint y: 173, distance: 302.8
click at [428, 219] on button "Save & Close" at bounding box center [424, 223] width 51 height 16
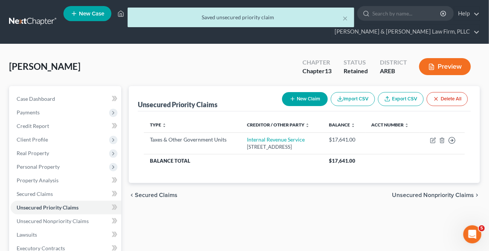
click at [407, 197] on span "Unsecured Nonpriority Claims" at bounding box center [433, 195] width 82 height 6
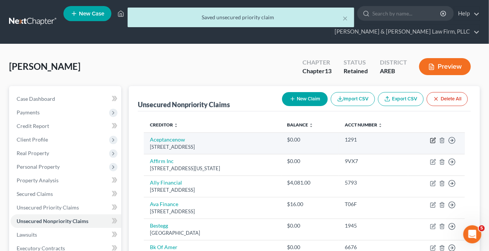
click at [435, 142] on icon "button" at bounding box center [433, 141] width 5 height 5
select select "45"
select select "0"
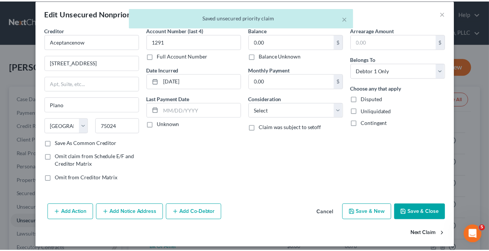
scroll to position [14, 0]
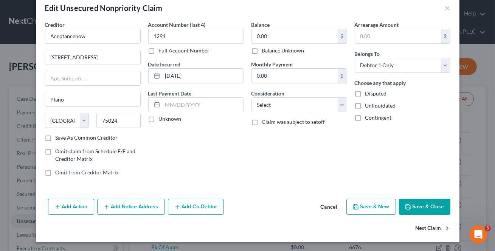
click at [428, 225] on button "Next Claim" at bounding box center [432, 229] width 35 height 16
select select "4"
select select "0"
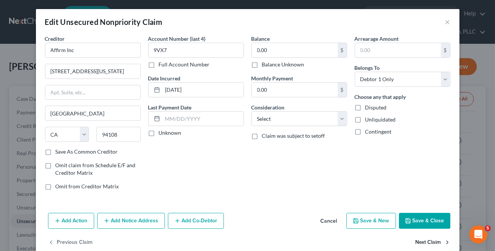
click at [423, 241] on button "Next Claim" at bounding box center [432, 243] width 35 height 16
select select "23"
select select "0"
click at [424, 240] on button "Next Claim" at bounding box center [432, 243] width 35 height 16
select select "4"
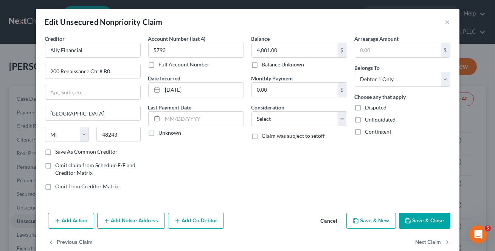
select select "2"
select select "0"
click at [424, 240] on button "Next Claim" at bounding box center [432, 243] width 35 height 16
select select "39"
select select "2"
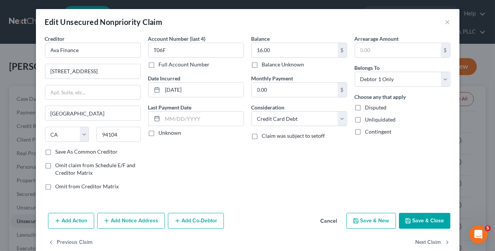
select select "0"
click at [424, 240] on button "Next Claim" at bounding box center [432, 243] width 35 height 16
select select "45"
select select "2"
select select "0"
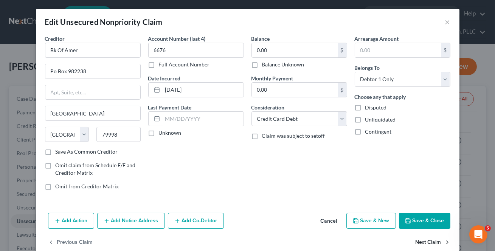
click at [424, 240] on button "Next Claim" at bounding box center [432, 243] width 35 height 16
select select "37"
select select "0"
click at [424, 240] on button "Next Claim" at bounding box center [432, 243] width 35 height 16
select select "46"
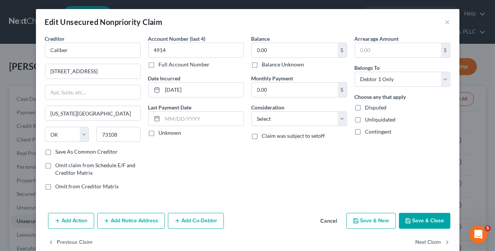
select select "0"
click at [424, 241] on button "Next Claim" at bounding box center [432, 243] width 35 height 16
select select "46"
select select "2"
select select "0"
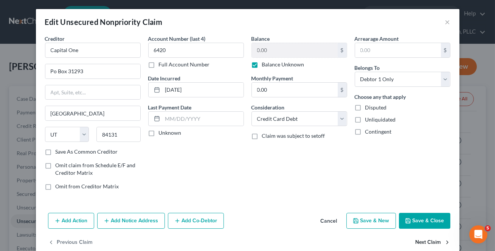
click at [424, 241] on button "Next Claim" at bounding box center [432, 243] width 35 height 16
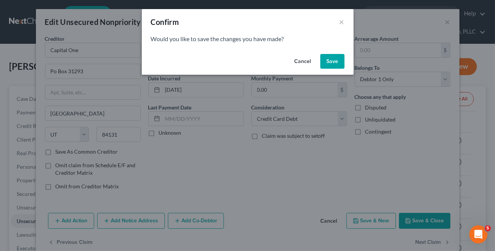
drag, startPoint x: 328, startPoint y: 59, endPoint x: 414, endPoint y: 244, distance: 203.9
click at [328, 59] on button "Save" at bounding box center [332, 61] width 24 height 15
select select "36"
select select "2"
select select "0"
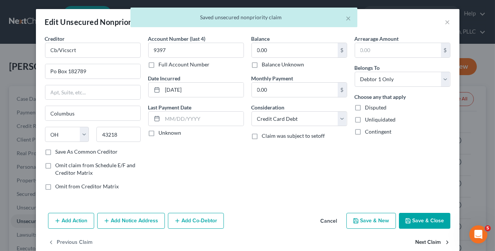
click at [427, 241] on button "Next Claim" at bounding box center [432, 243] width 35 height 16
select select "36"
select select "2"
select select "0"
click at [427, 241] on button "Next Claim" at bounding box center [432, 243] width 35 height 16
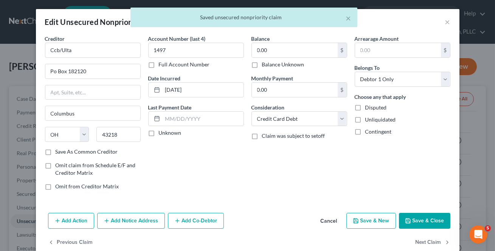
select select "4"
select select "0"
click at [427, 241] on button "Next Claim" at bounding box center [432, 243] width 35 height 16
select select "45"
select select "0"
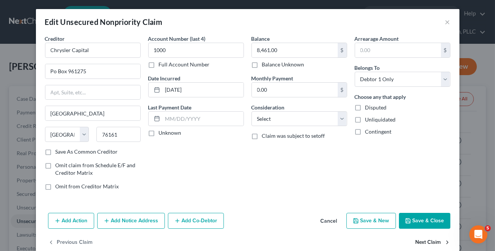
click at [427, 241] on button "Next Claim" at bounding box center [432, 243] width 35 height 16
select select "36"
select select "2"
select select "0"
click at [427, 241] on button "Next Claim" at bounding box center [432, 243] width 35 height 16
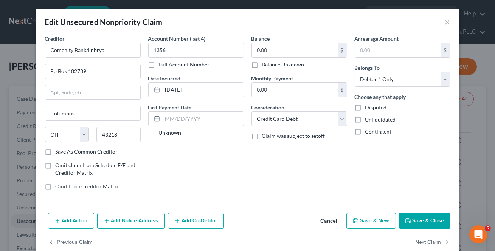
select select "36"
select select "2"
select select "0"
click at [427, 241] on button "Next Claim" at bounding box center [432, 243] width 35 height 16
select select "44"
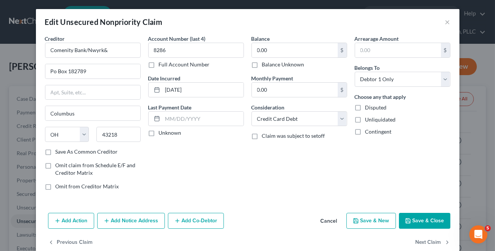
select select "17"
select select "0"
click at [427, 241] on button "Next Claim" at bounding box center [432, 243] width 35 height 16
select select "44"
select select "17"
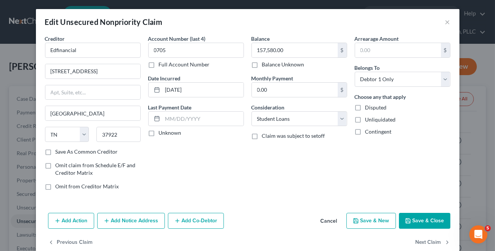
select select "0"
click at [427, 242] on button "Next Claim" at bounding box center [432, 243] width 35 height 16
select select "44"
select select "17"
select select "0"
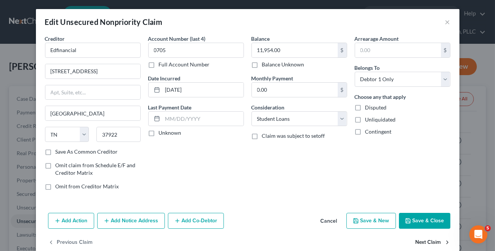
click at [427, 242] on button "Next Claim" at bounding box center [432, 243] width 35 height 16
select select "44"
select select "17"
select select "0"
click at [427, 242] on button "Next Claim" at bounding box center [432, 243] width 35 height 16
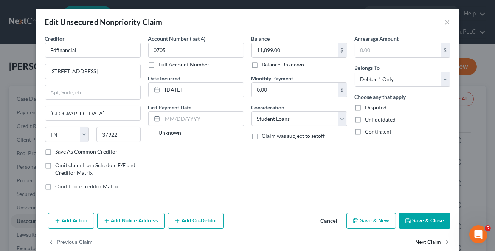
select select "44"
select select "17"
select select "0"
click at [427, 242] on button "Next Claim" at bounding box center [432, 243] width 35 height 16
select select "44"
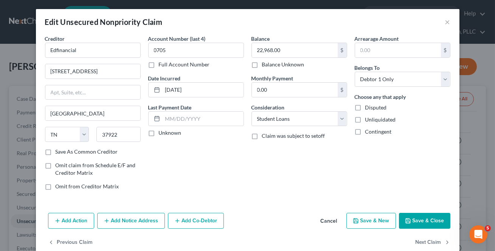
select select "17"
select select "0"
click at [427, 242] on button "Next Claim" at bounding box center [432, 243] width 35 height 16
select select "44"
select select "17"
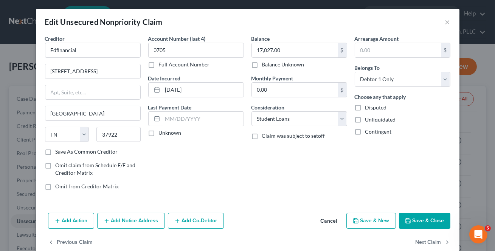
select select "0"
click at [427, 242] on button "Next Claim" at bounding box center [432, 243] width 35 height 16
select select "43"
select select "2"
select select "0"
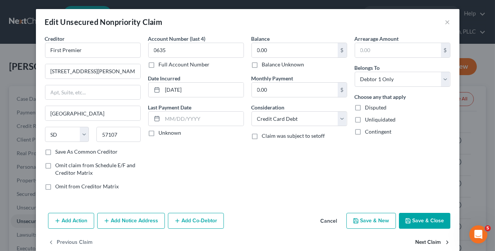
click at [427, 242] on button "Next Claim" at bounding box center [432, 243] width 35 height 16
select select "15"
select select "0"
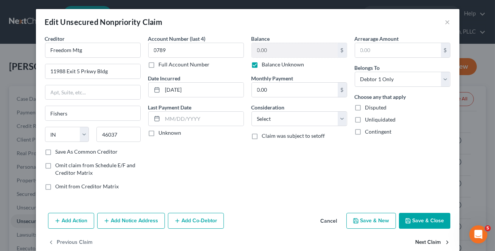
click at [427, 243] on button "Next Claim" at bounding box center [432, 243] width 35 height 16
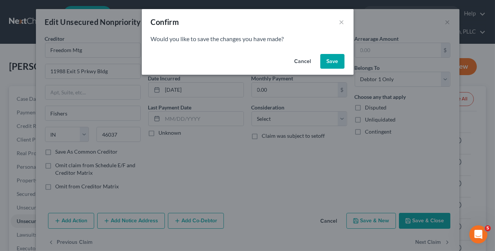
click at [333, 59] on button "Save" at bounding box center [332, 61] width 24 height 15
select select "4"
select select "2"
select select "0"
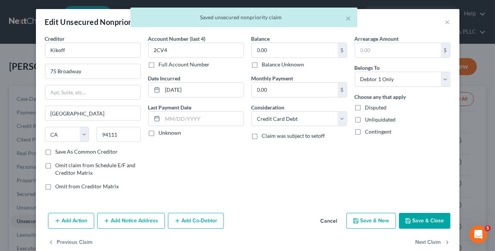
click at [411, 239] on div "Previous Claim Next Claim" at bounding box center [247, 246] width 423 height 22
click at [420, 241] on button "Next Claim" at bounding box center [432, 243] width 35 height 16
select select "4"
select select "0"
click at [420, 241] on button "Next Claim" at bounding box center [432, 243] width 35 height 16
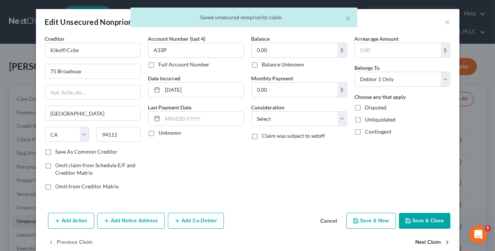
select select "4"
select select "0"
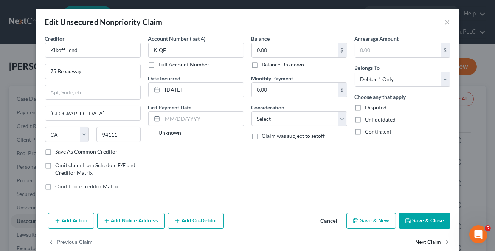
click at [420, 241] on button "Next Claim" at bounding box center [432, 243] width 35 height 16
select select "48"
select select "2"
select select "0"
click at [420, 241] on button "Next Claim" at bounding box center [432, 243] width 35 height 16
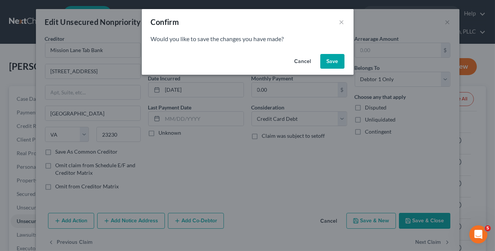
click at [333, 54] on button "Save" at bounding box center [332, 61] width 24 height 15
select select "21"
select select "2"
select select "0"
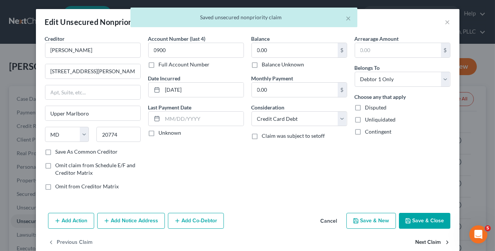
click at [420, 243] on button "Next Claim" at bounding box center [432, 243] width 35 height 16
select select "10"
select select "1"
select select "0"
click at [419, 242] on div "Previous Claim" at bounding box center [247, 246] width 423 height 22
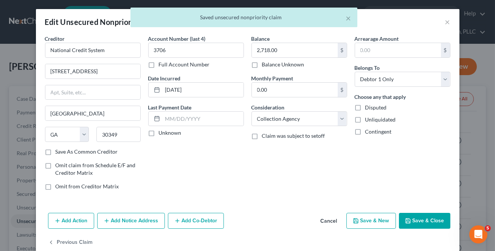
click at [419, 220] on button "Save & Close" at bounding box center [424, 221] width 51 height 16
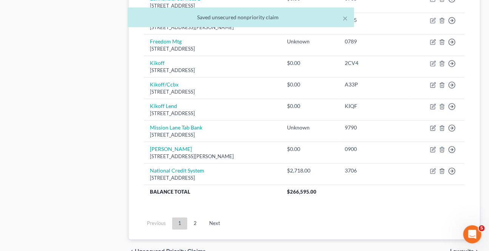
scroll to position [633, 0]
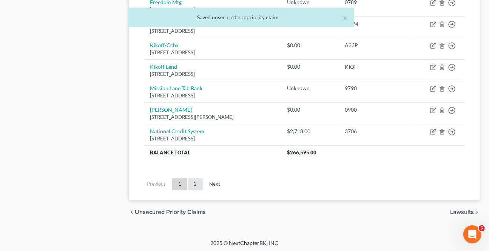
click at [191, 181] on link "2" at bounding box center [195, 184] width 15 height 12
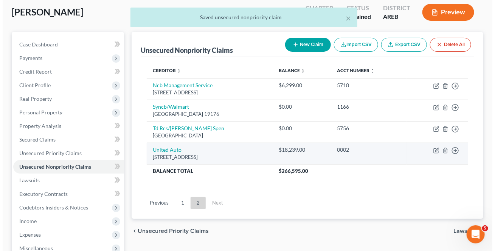
scroll to position [32, 0]
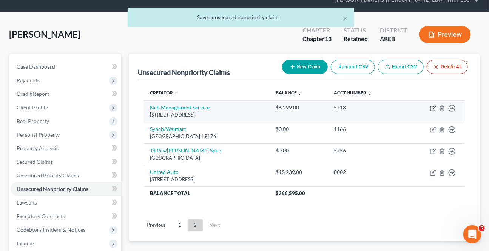
click at [433, 107] on icon "button" at bounding box center [433, 109] width 5 height 5
select select "39"
select select "0"
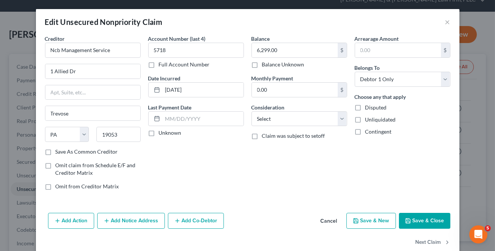
scroll to position [14, 0]
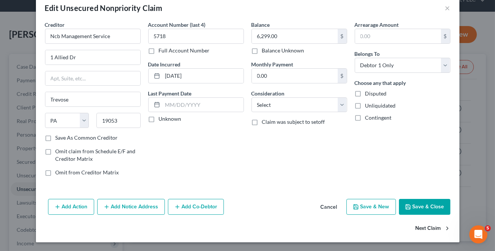
click at [437, 231] on button "Next Claim" at bounding box center [432, 229] width 35 height 16
select select "39"
select select "2"
select select "0"
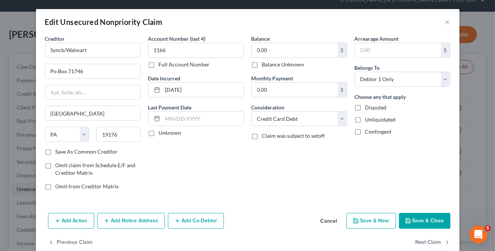
click at [437, 231] on div "Add Action Add Notice Address Add Co-Debtor Cancel Save & New Save & Close" at bounding box center [247, 222] width 423 height 25
click at [429, 240] on button "Next Claim" at bounding box center [432, 243] width 35 height 16
select select "42"
select select "1"
select select "0"
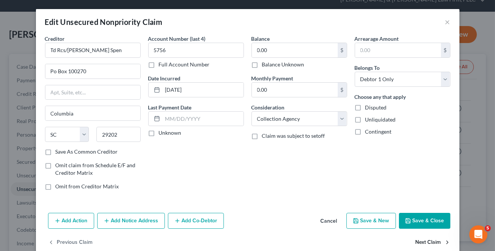
click at [429, 240] on button "Next Claim" at bounding box center [432, 243] width 35 height 16
select select "4"
select select "0"
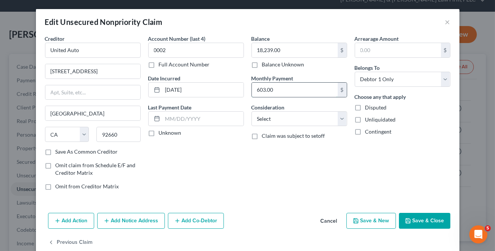
click at [286, 93] on input "603.00" at bounding box center [295, 90] width 86 height 14
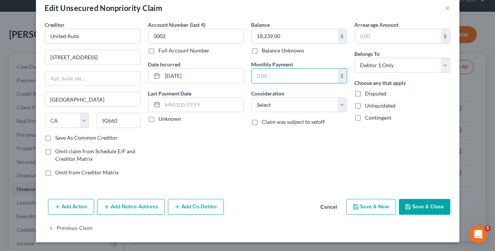
drag, startPoint x: 424, startPoint y: 206, endPoint x: 419, endPoint y: 206, distance: 4.9
click at [424, 205] on button "Save & Close" at bounding box center [424, 207] width 51 height 16
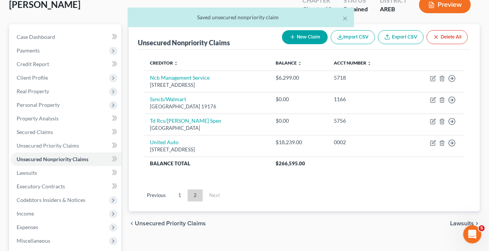
scroll to position [101, 0]
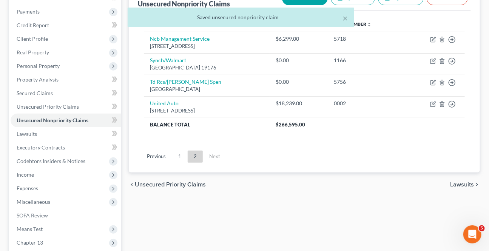
click at [452, 182] on span "Lawsuits" at bounding box center [462, 185] width 24 height 6
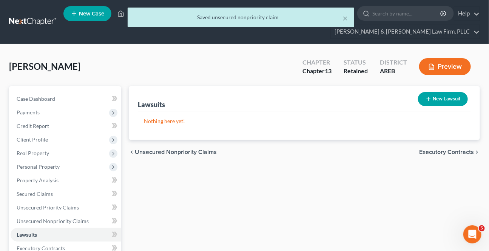
click at [450, 149] on span "Executory Contracts" at bounding box center [446, 152] width 55 height 6
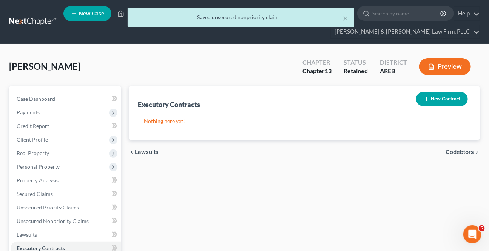
click at [450, 149] on span "Codebtors" at bounding box center [460, 152] width 28 height 6
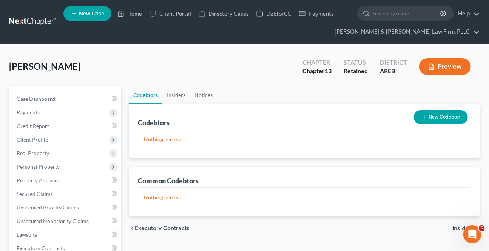
click at [458, 226] on span "Insiders" at bounding box center [464, 229] width 22 height 6
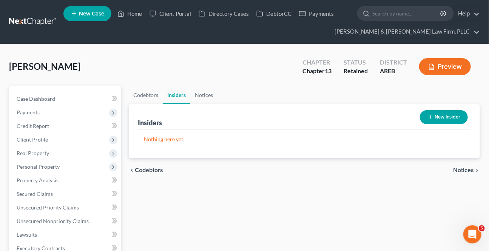
click at [458, 170] on span "Notices" at bounding box center [463, 170] width 21 height 6
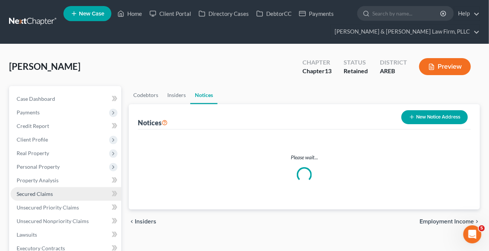
click at [39, 191] on span "Secured Claims" at bounding box center [35, 194] width 36 height 6
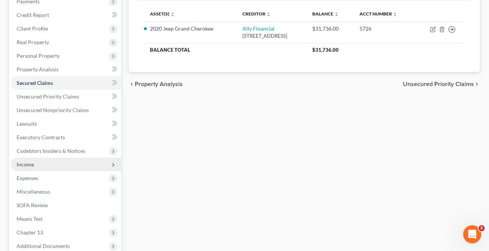
scroll to position [137, 0]
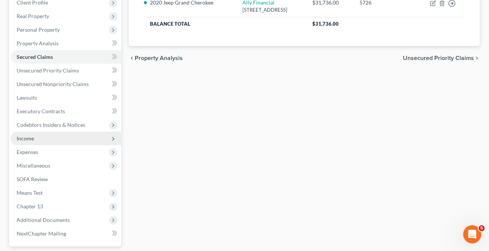
click at [27, 138] on span "Income" at bounding box center [25, 138] width 17 height 6
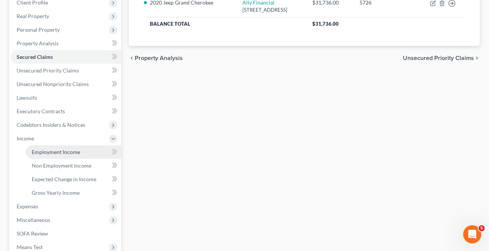
click at [72, 147] on link "Employment Income" at bounding box center [74, 152] width 96 height 14
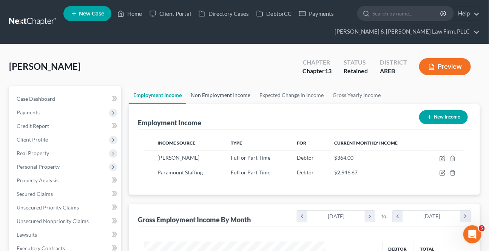
scroll to position [135, 196]
click at [211, 98] on link "Non Employment Income" at bounding box center [220, 95] width 69 height 18
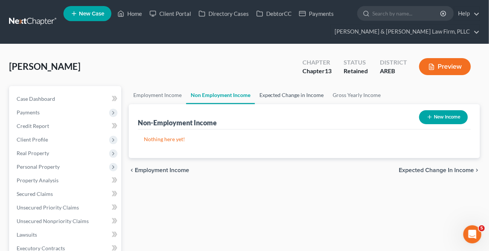
drag, startPoint x: 278, startPoint y: 96, endPoint x: 301, endPoint y: 101, distance: 22.9
click at [278, 95] on link "Expected Change in Income" at bounding box center [292, 95] width 74 height 18
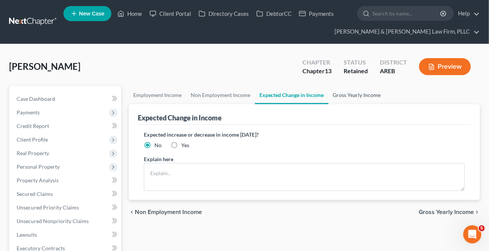
click at [345, 96] on link "Gross Yearly Income" at bounding box center [357, 95] width 57 height 18
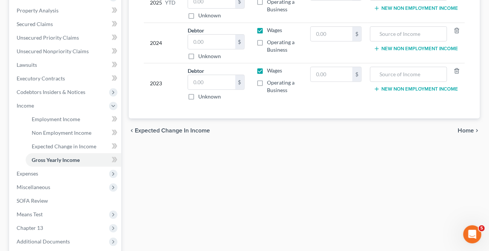
scroll to position [172, 0]
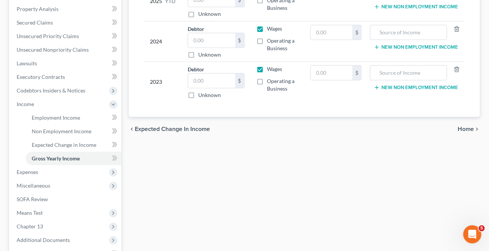
click at [465, 127] on span "Home" at bounding box center [466, 129] width 16 height 6
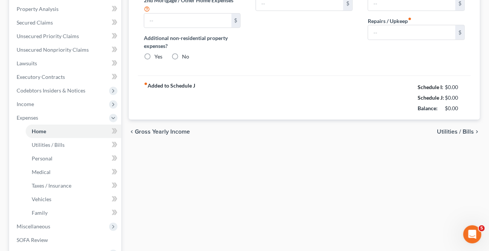
type input "1,900.00"
type input "0.00"
radio input "true"
type input "0.00"
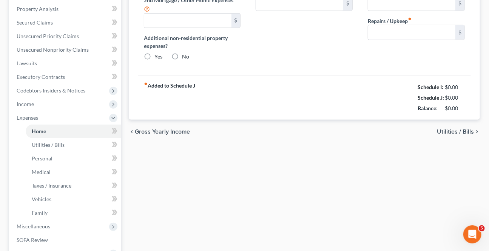
type input "0.00"
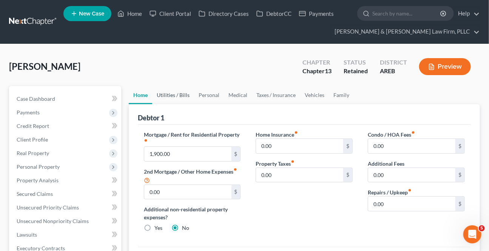
click at [170, 94] on link "Utilities / Bills" at bounding box center [173, 95] width 42 height 18
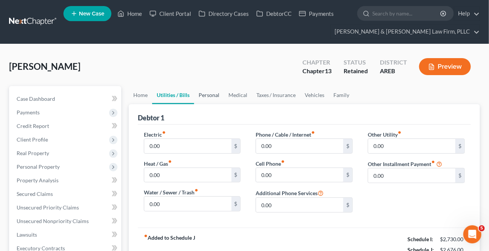
click at [207, 97] on link "Personal" at bounding box center [209, 95] width 30 height 18
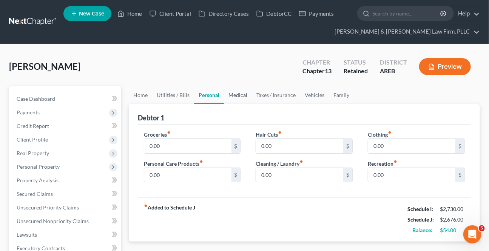
click at [239, 99] on link "Medical" at bounding box center [238, 95] width 28 height 18
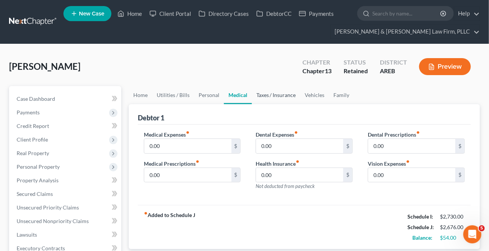
click at [271, 95] on link "Taxes / Insurance" at bounding box center [276, 95] width 49 height 18
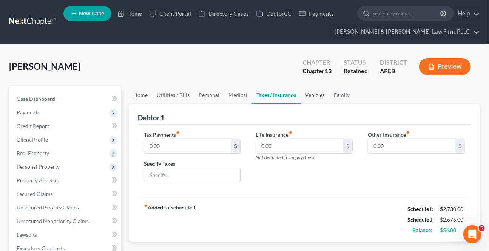
click at [320, 100] on link "Vehicles" at bounding box center [315, 95] width 29 height 18
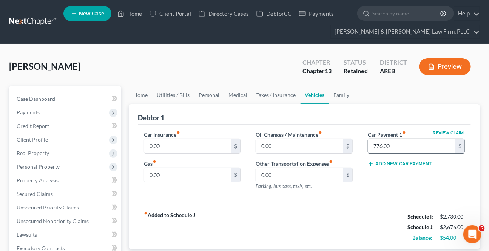
drag, startPoint x: 409, startPoint y: 159, endPoint x: 405, endPoint y: 149, distance: 11.0
click at [409, 160] on div "Add New Car Payment" at bounding box center [416, 164] width 97 height 8
drag, startPoint x: 405, startPoint y: 149, endPoint x: 401, endPoint y: 147, distance: 4.7
click at [405, 148] on input "776.00" at bounding box center [411, 146] width 87 height 14
click at [340, 93] on link "Family" at bounding box center [341, 95] width 25 height 18
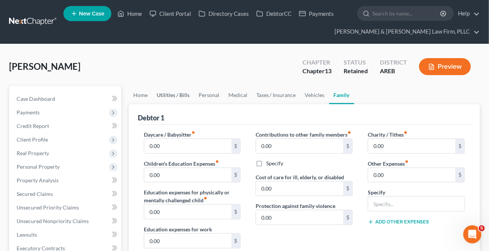
click at [170, 97] on link "Utilities / Bills" at bounding box center [173, 95] width 42 height 18
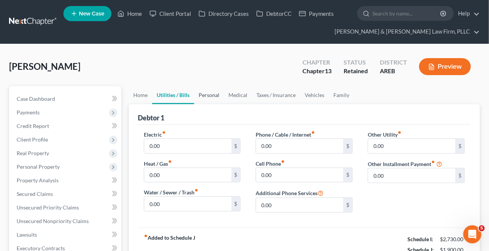
click at [197, 94] on link "Personal" at bounding box center [209, 95] width 30 height 18
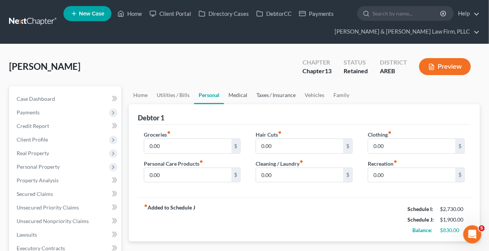
drag, startPoint x: 236, startPoint y: 98, endPoint x: 280, endPoint y: 96, distance: 44.3
click at [236, 98] on link "Medical" at bounding box center [238, 95] width 28 height 18
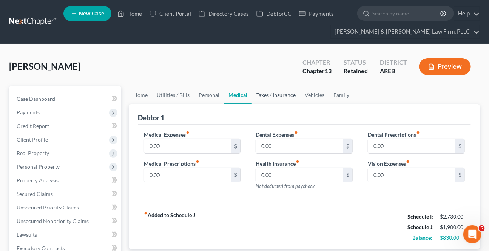
click at [280, 95] on link "Taxes / Insurance" at bounding box center [276, 95] width 49 height 18
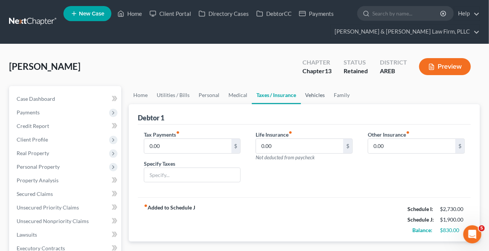
click at [319, 94] on link "Vehicles" at bounding box center [315, 95] width 29 height 18
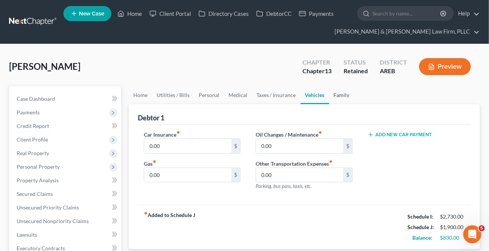
click at [340, 96] on link "Family" at bounding box center [341, 95] width 25 height 18
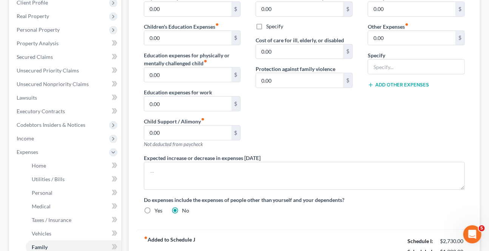
scroll to position [206, 0]
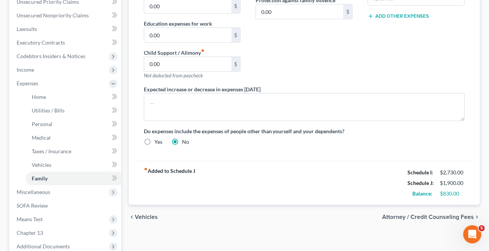
click at [433, 217] on span "Attorney / Credit Counseling Fees" at bounding box center [428, 217] width 92 height 6
select select "1"
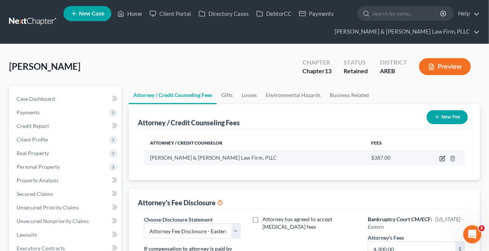
click at [442, 158] on icon "button" at bounding box center [443, 157] width 3 height 3
select select "2"
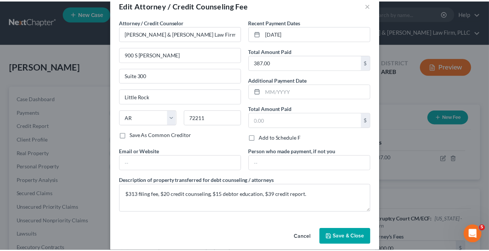
scroll to position [25, 0]
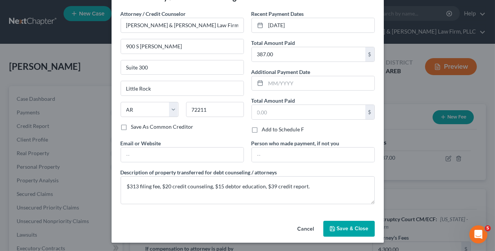
click at [359, 229] on span "Save & Close" at bounding box center [353, 229] width 32 height 6
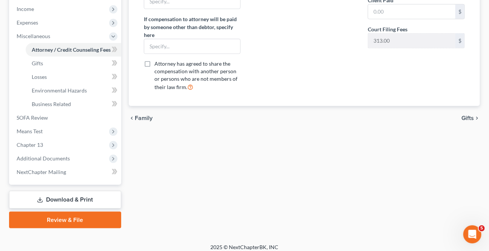
scroll to position [272, 0]
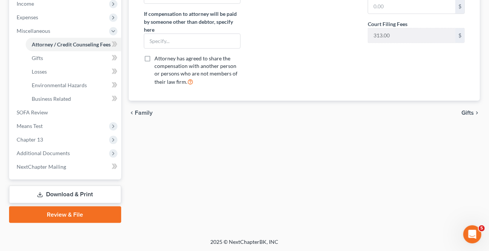
click at [465, 115] on span "Gifts" at bounding box center [468, 113] width 12 height 6
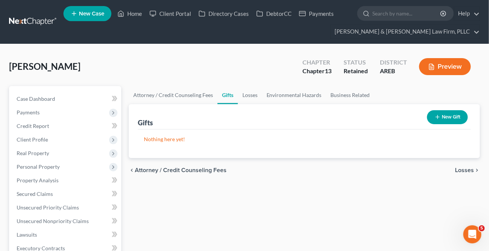
click at [466, 169] on span "Losses" at bounding box center [464, 170] width 19 height 6
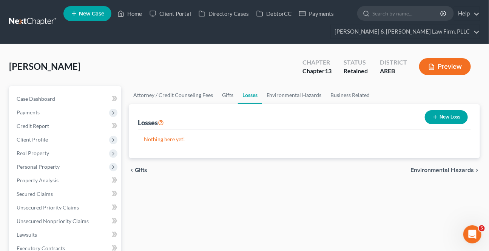
click at [456, 171] on span "Environmental Hazards" at bounding box center [442, 170] width 63 height 6
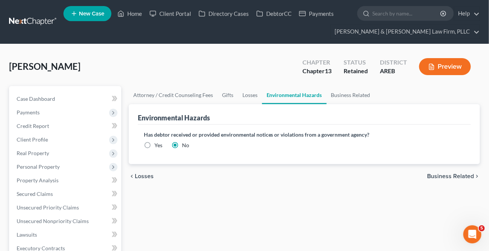
click at [453, 174] on span "Business Related" at bounding box center [450, 176] width 47 height 6
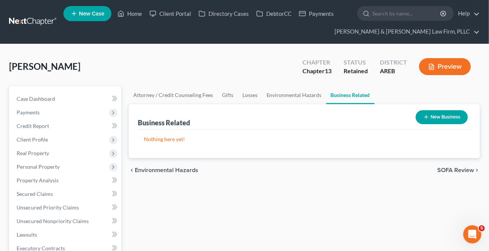
click at [447, 170] on span "SOFA Review" at bounding box center [456, 170] width 37 height 6
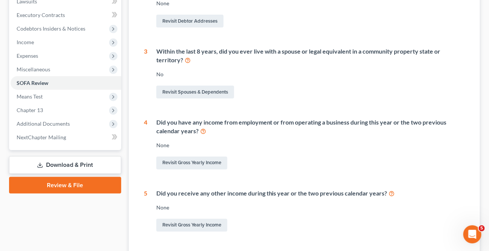
scroll to position [240, 0]
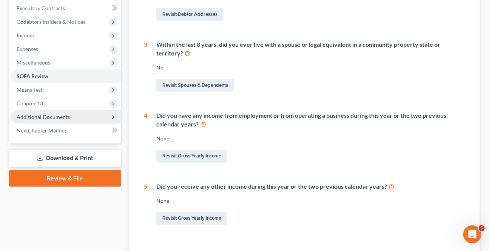
click at [37, 117] on span "Additional Documents" at bounding box center [43, 117] width 53 height 6
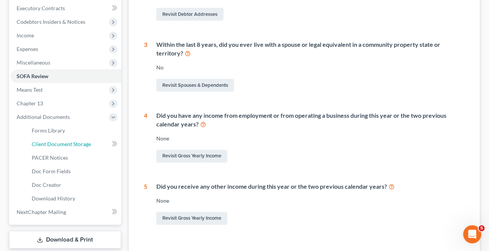
click at [60, 144] on span "Client Document Storage" at bounding box center [61, 144] width 59 height 6
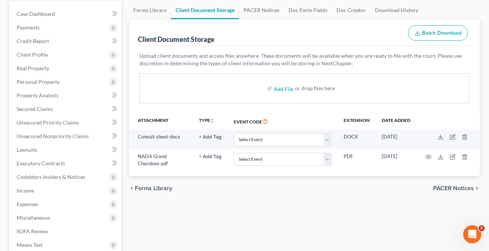
scroll to position [68, 0]
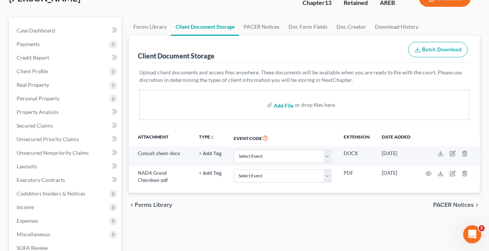
click at [289, 105] on input "file" at bounding box center [283, 105] width 18 height 14
type input "C:\fakepath\Form 1 Voluntary Petition Attachment A.pdf"
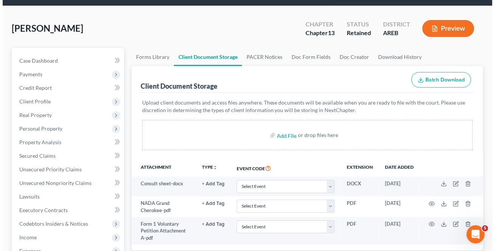
scroll to position [0, 0]
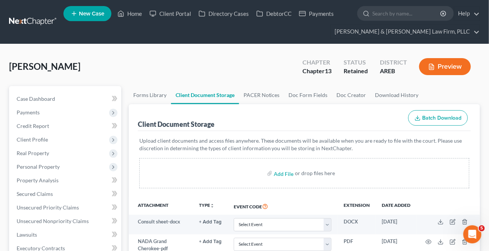
click at [436, 66] on button "Preview" at bounding box center [445, 66] width 52 height 17
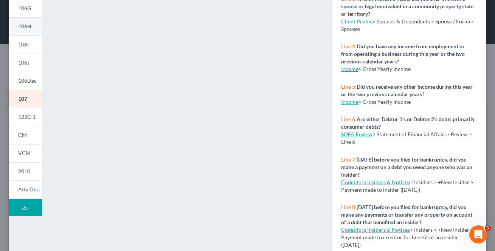
scroll to position [172, 0]
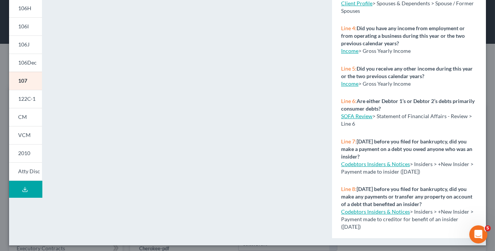
drag, startPoint x: 24, startPoint y: 123, endPoint x: 246, endPoint y: 112, distance: 221.7
click at [24, 123] on link "CM" at bounding box center [25, 117] width 33 height 18
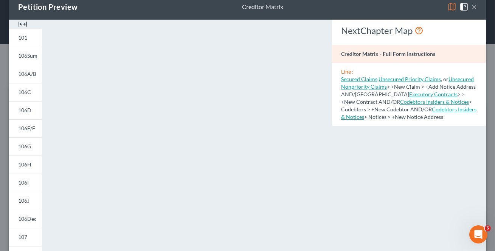
scroll to position [0, 0]
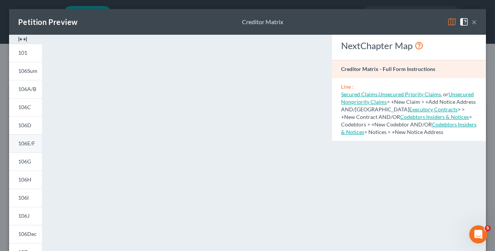
drag, startPoint x: 30, startPoint y: 143, endPoint x: 11, endPoint y: 151, distance: 21.2
click at [30, 143] on span "106E/F" at bounding box center [26, 143] width 17 height 6
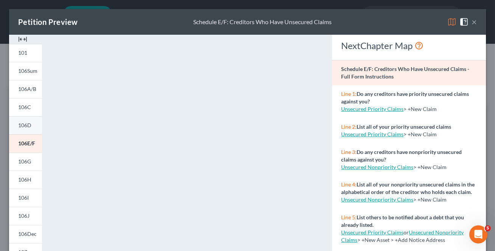
click at [31, 128] on span "106D" at bounding box center [24, 125] width 13 height 6
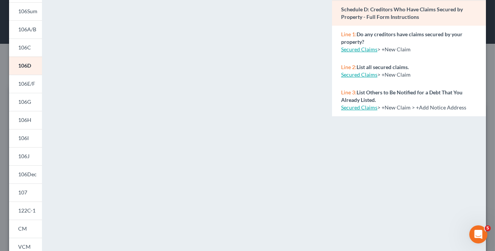
scroll to position [68, 0]
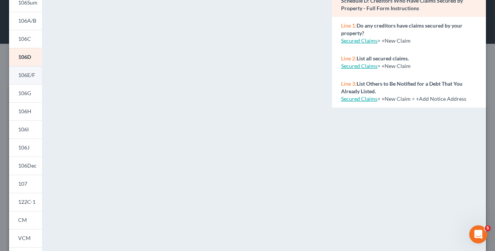
click at [32, 77] on span "106E/F" at bounding box center [26, 75] width 17 height 6
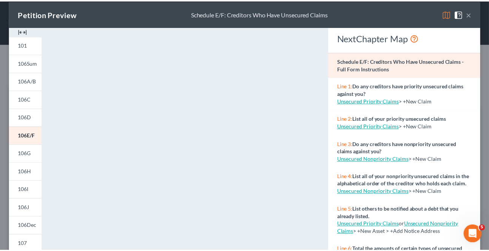
scroll to position [0, 0]
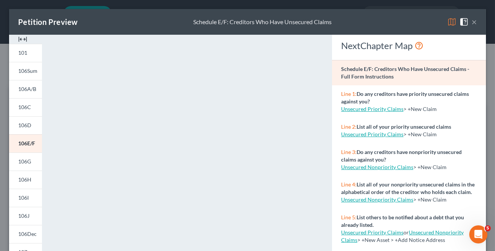
drag, startPoint x: 467, startPoint y: 22, endPoint x: 0, endPoint y: 85, distance: 471.6
click at [471, 22] on button "×" at bounding box center [473, 21] width 5 height 9
